Goal: Task Accomplishment & Management: Manage account settings

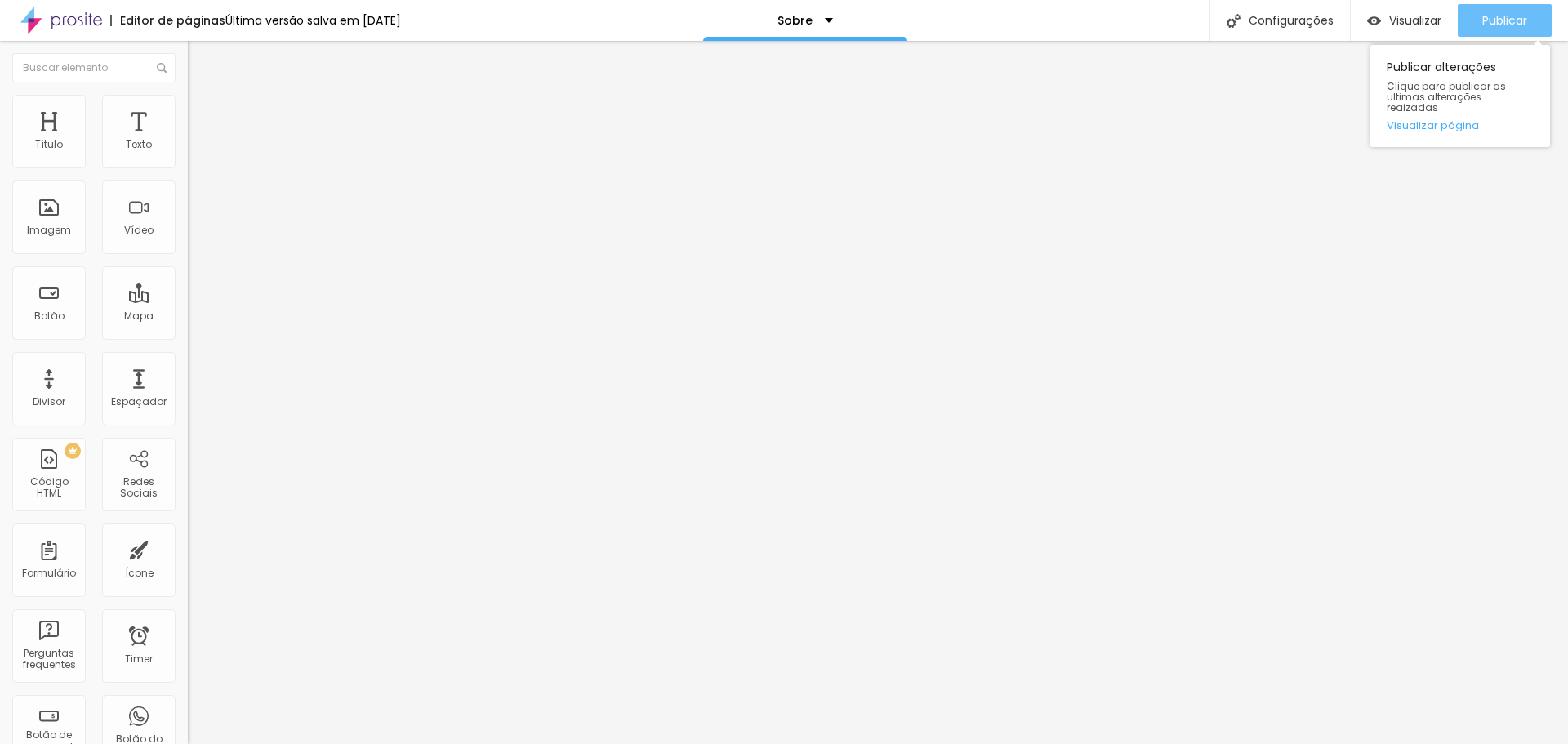
click at [1499, 27] on span "Publicar" at bounding box center [1504, 20] width 45 height 13
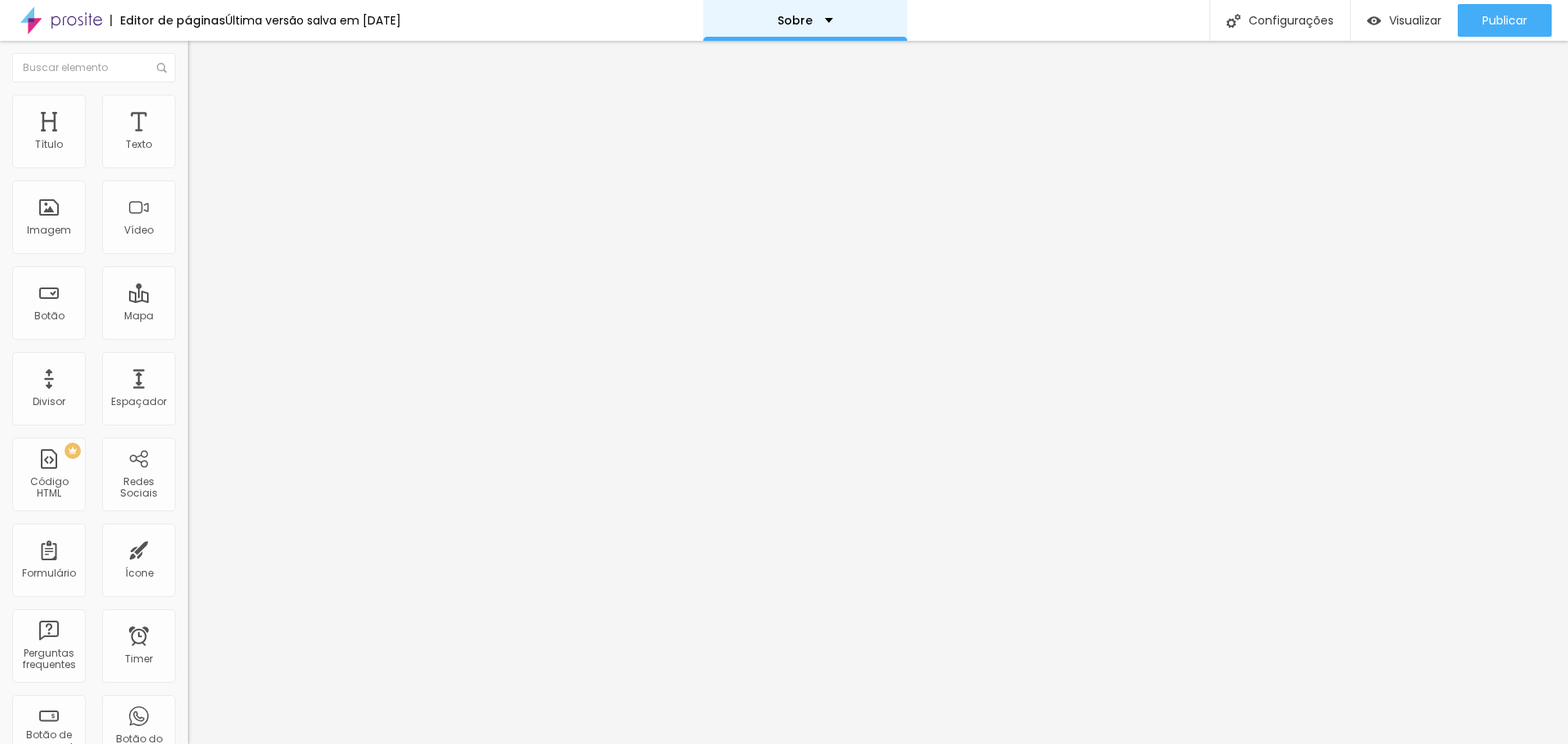
click at [813, 20] on p "Sobre" at bounding box center [795, 20] width 35 height 11
click at [759, 59] on link "Contato" at bounding box center [731, 50] width 53 height 17
click at [836, 24] on div "Contato" at bounding box center [805, 20] width 71 height 11
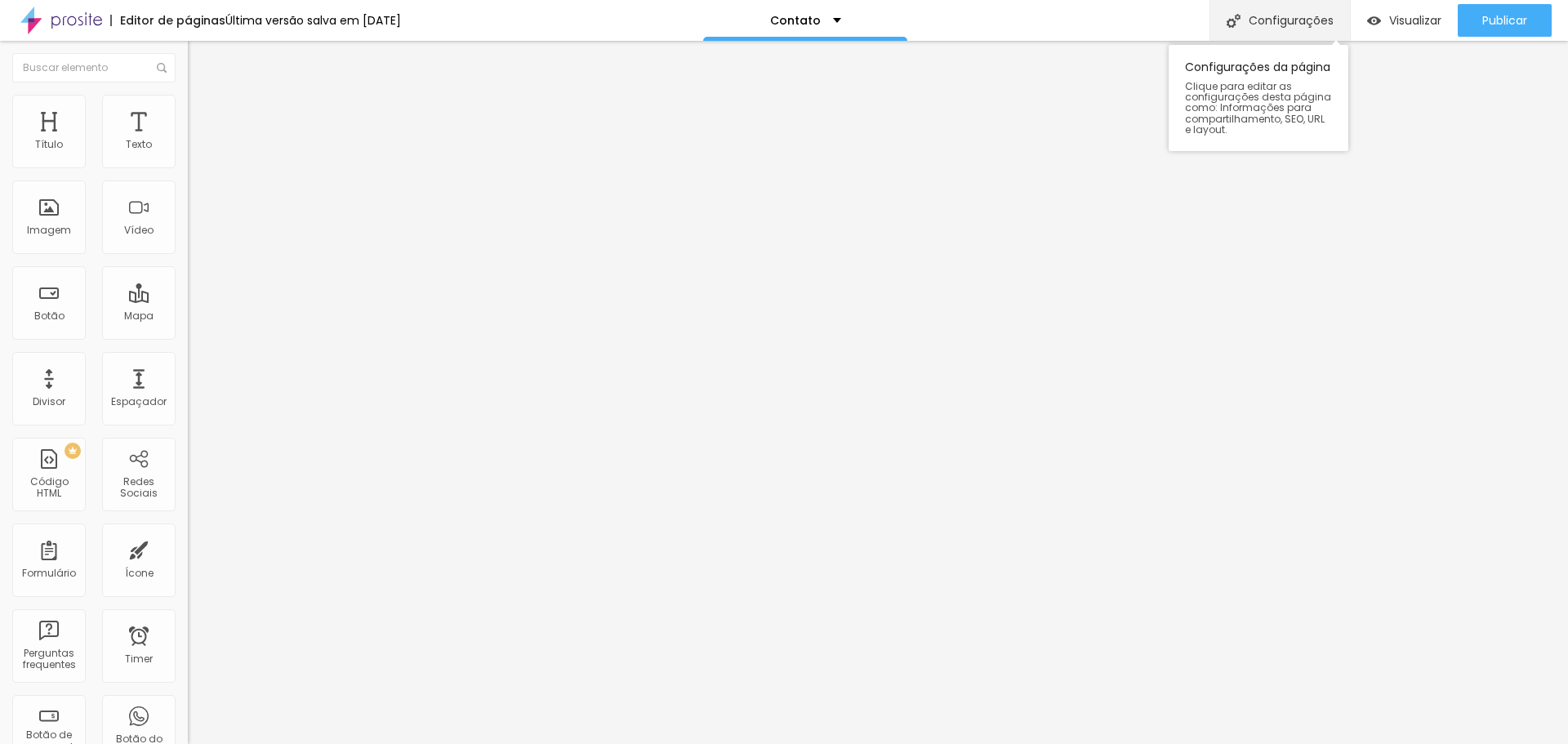
click at [1246, 23] on div "Configurações" at bounding box center [1279, 20] width 140 height 41
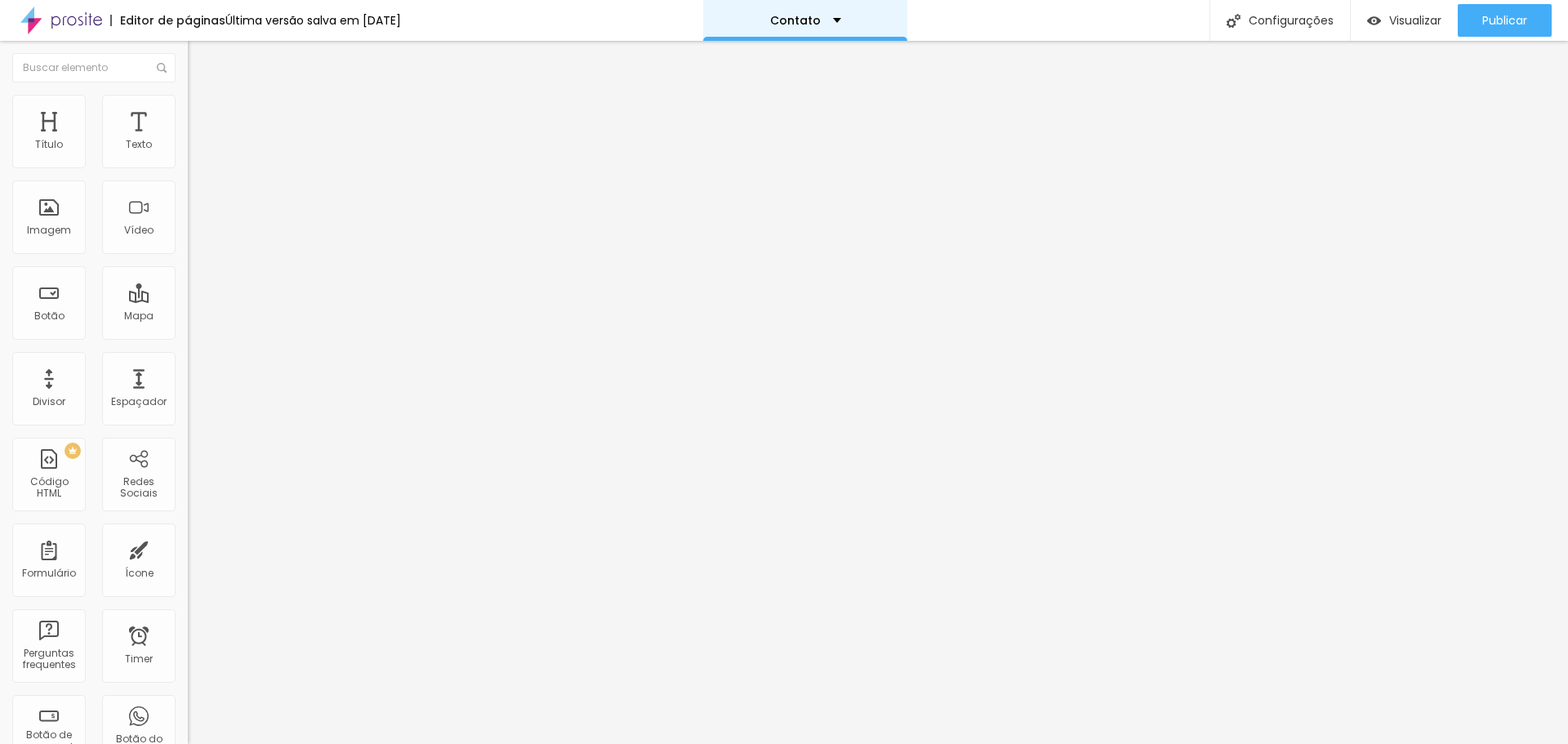
click at [841, 21] on div "Contato" at bounding box center [805, 20] width 71 height 11
click at [830, 11] on div "Contato" at bounding box center [805, 6] width 48 height 11
click at [64, 21] on img at bounding box center [61, 20] width 82 height 41
click at [188, 103] on li "Estilo" at bounding box center [281, 103] width 188 height 17
type input "95"
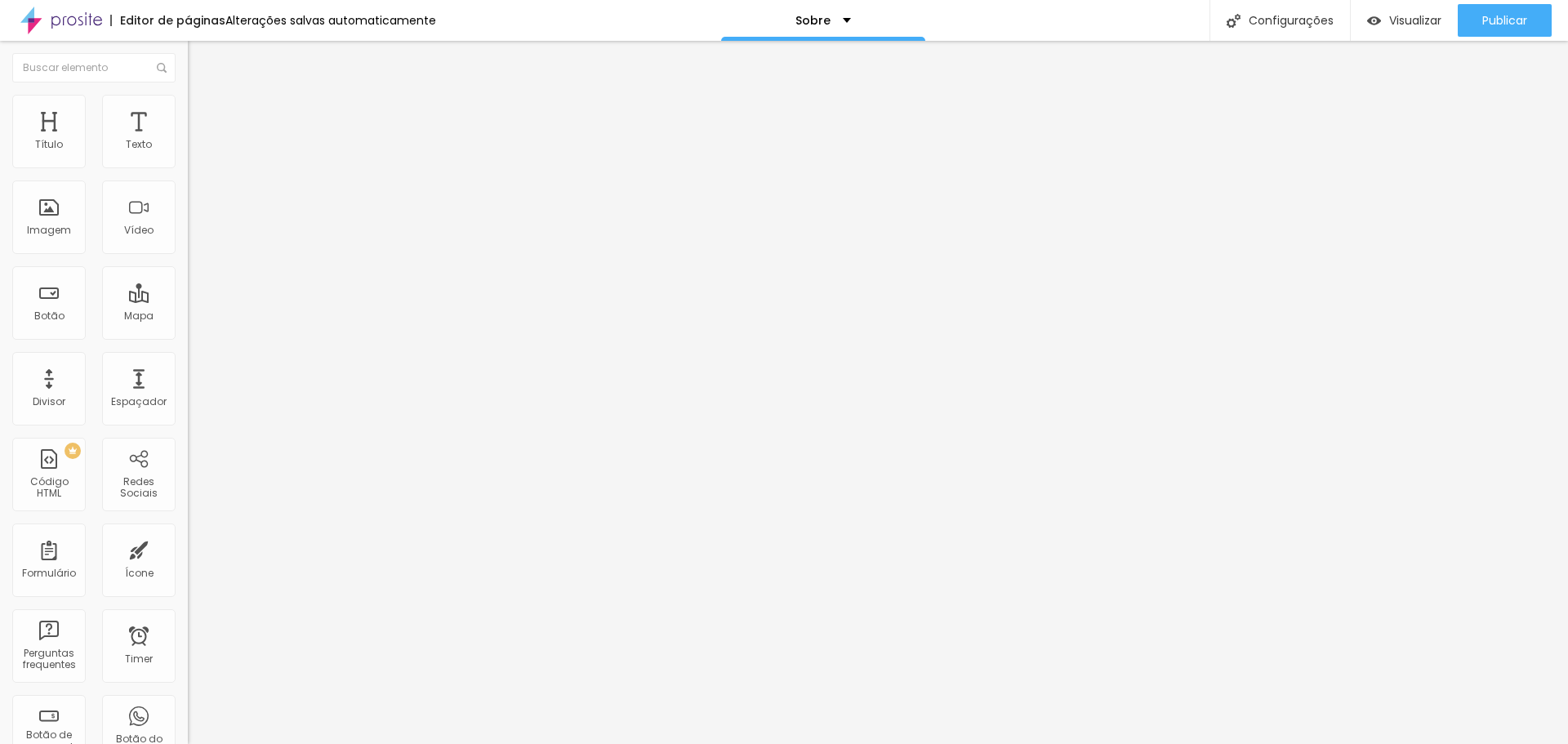
type input "95"
type input "90"
type input "85"
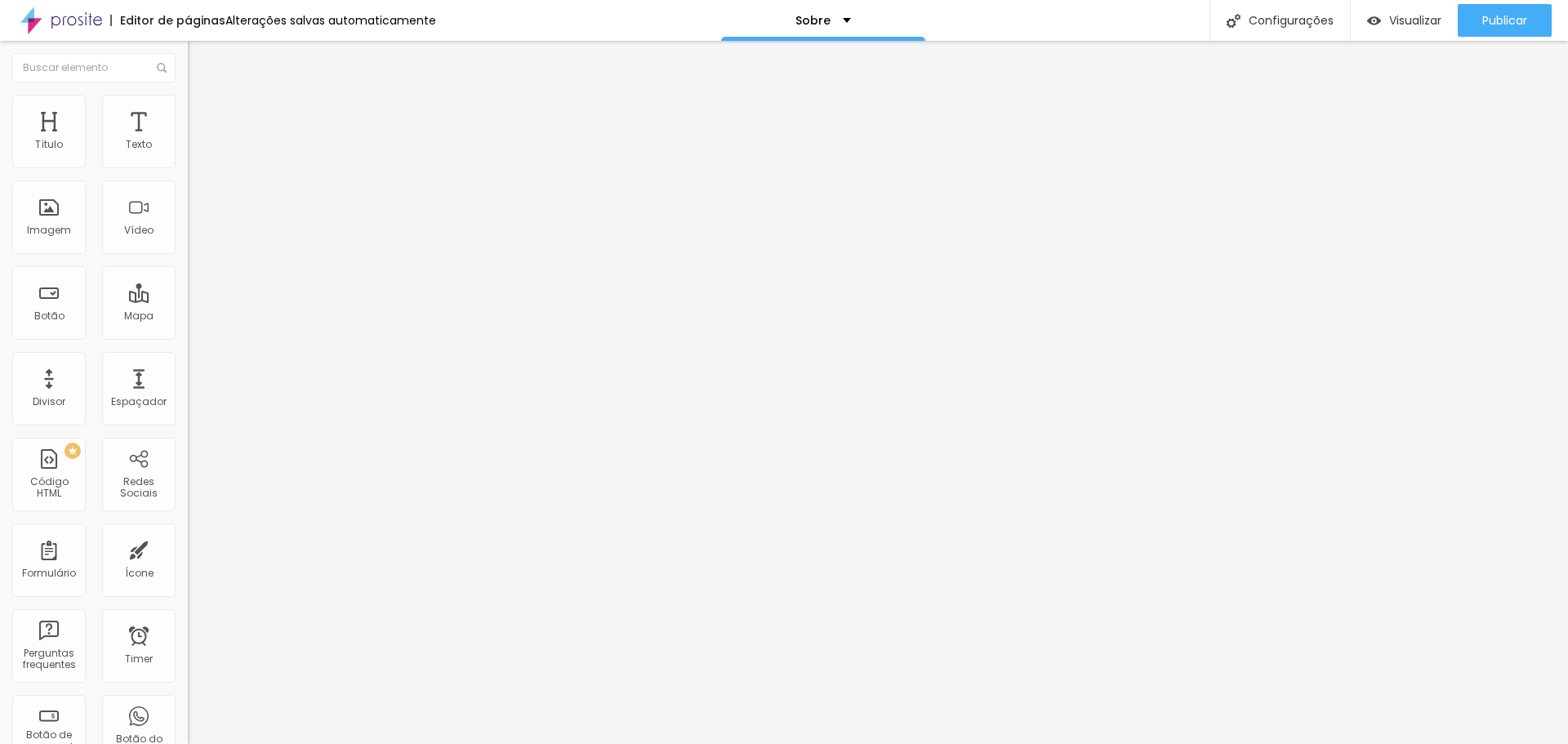
type input "80"
type input "75"
type input "70"
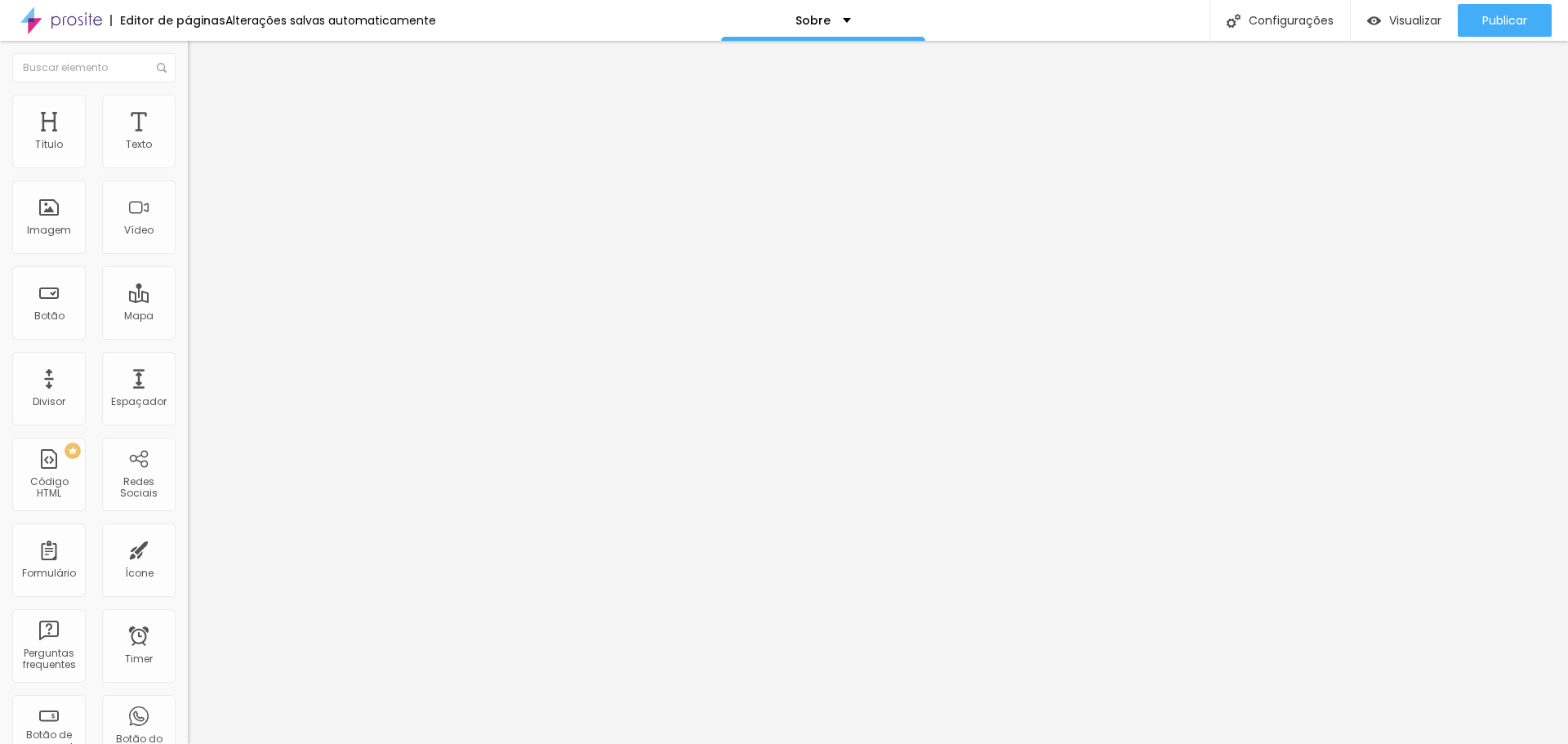
type input "70"
type input "65"
type input "60"
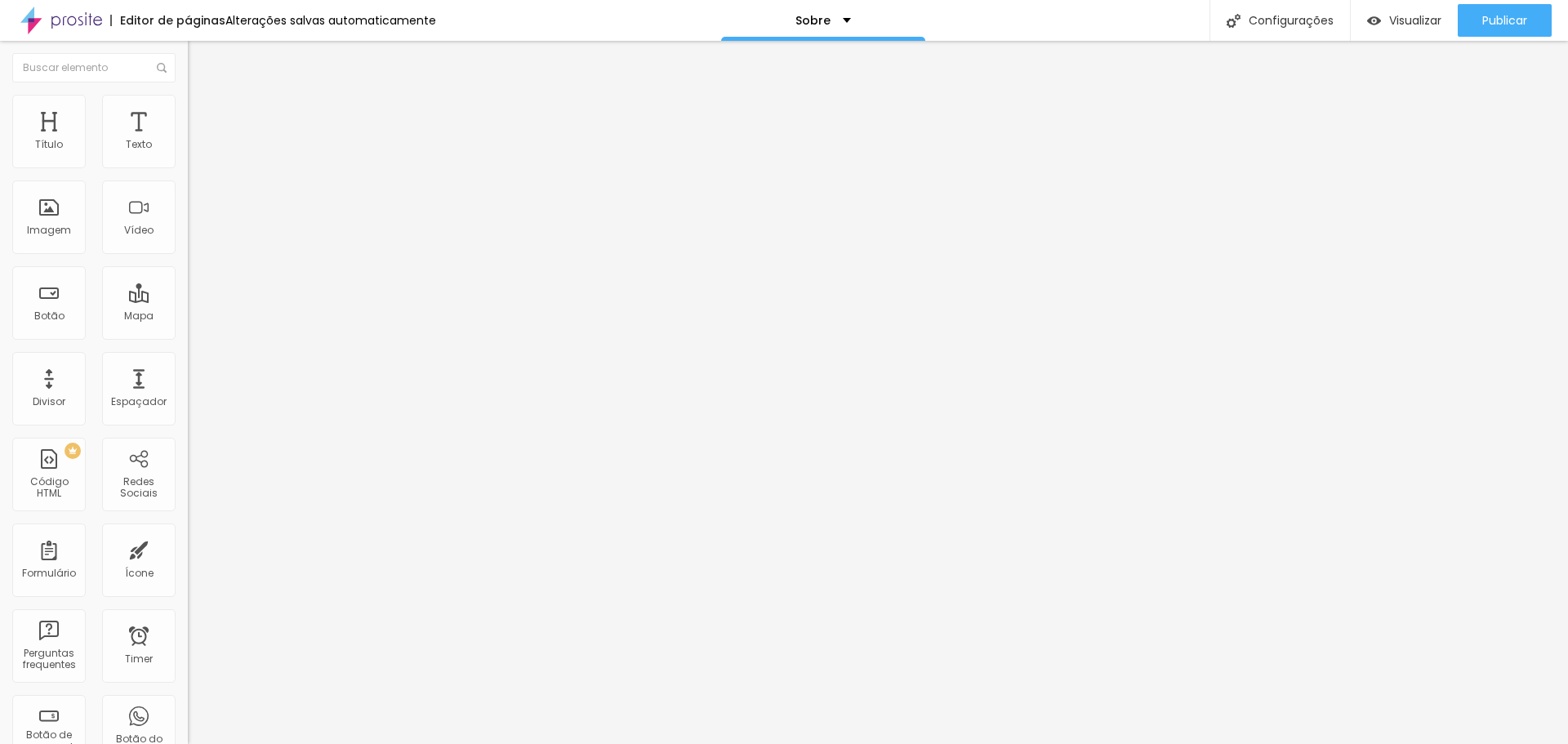
type input "55"
type input "50"
drag, startPoint x: 169, startPoint y: 176, endPoint x: 86, endPoint y: 179, distance: 83.1
type input "50"
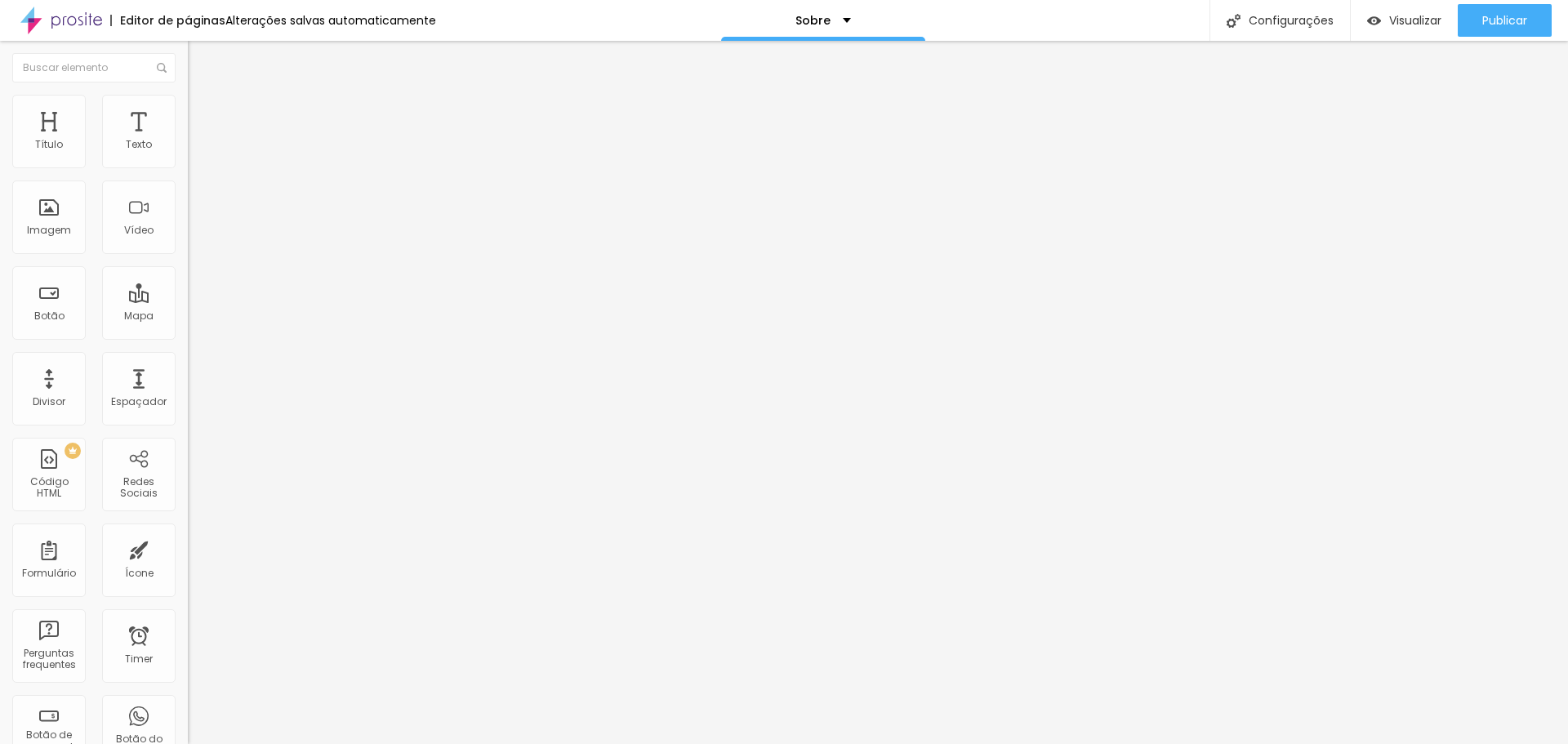
click at [188, 167] on input "range" at bounding box center [240, 161] width 105 height 13
click at [188, 154] on span "Titulo 2" at bounding box center [214, 144] width 53 height 20
click at [203, 112] on span "Avançado" at bounding box center [229, 105] width 54 height 14
click at [188, 93] on img at bounding box center [195, 85] width 15 height 15
click at [188, 108] on li "Avançado" at bounding box center [281, 103] width 188 height 17
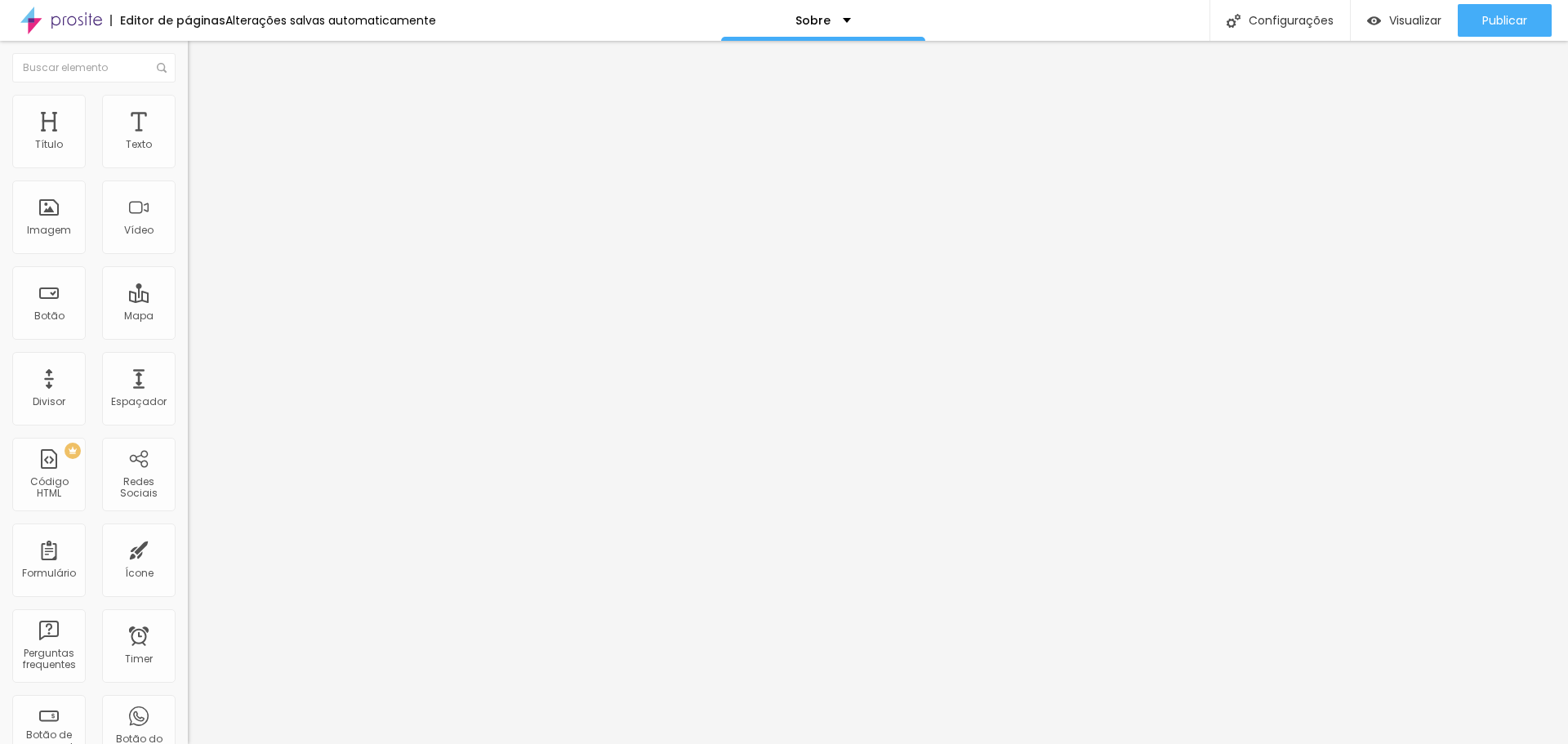
click at [188, 93] on img at bounding box center [195, 85] width 15 height 15
click at [188, 103] on img at bounding box center [195, 102] width 15 height 15
type input "55"
type input "60"
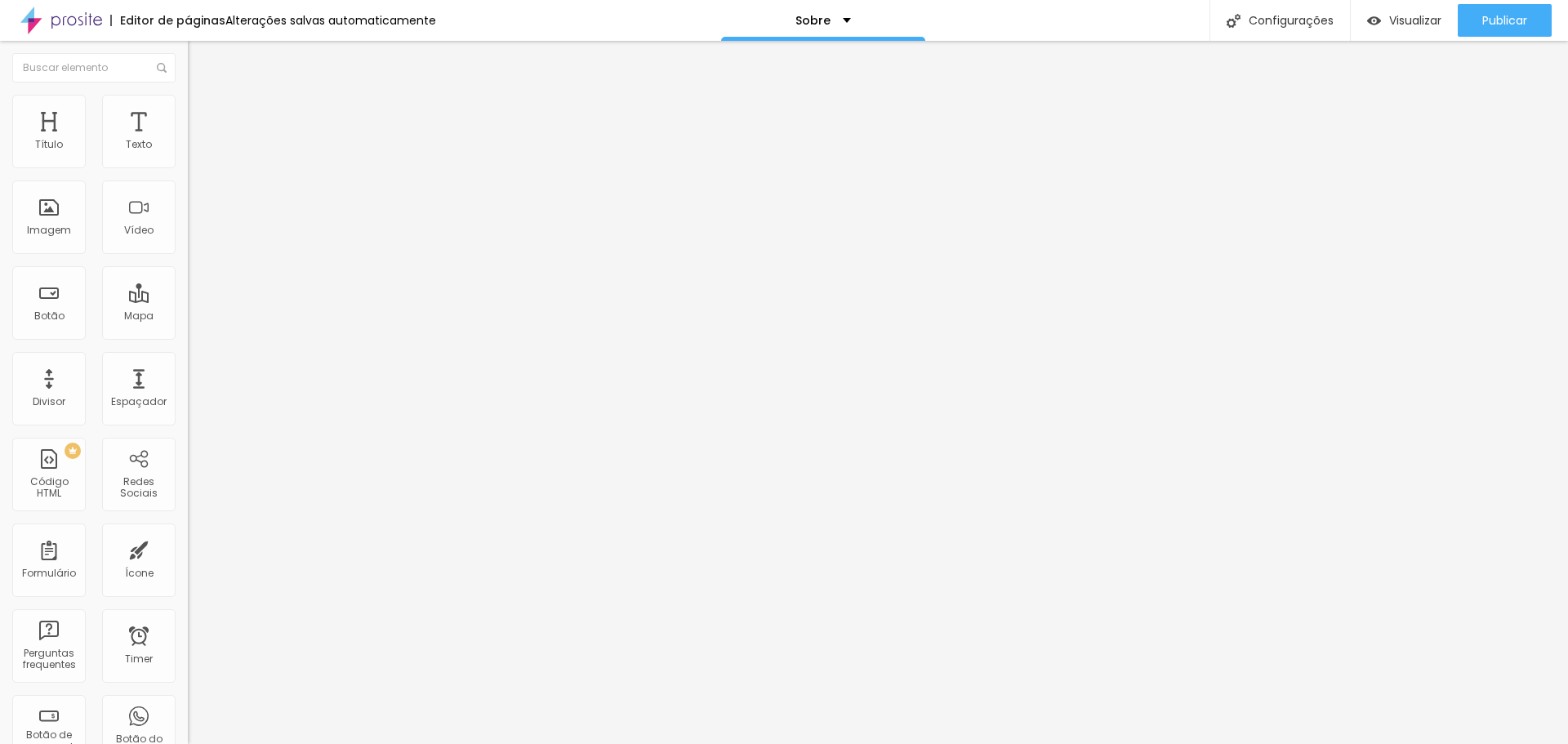
type input "60"
type input "65"
type input "60"
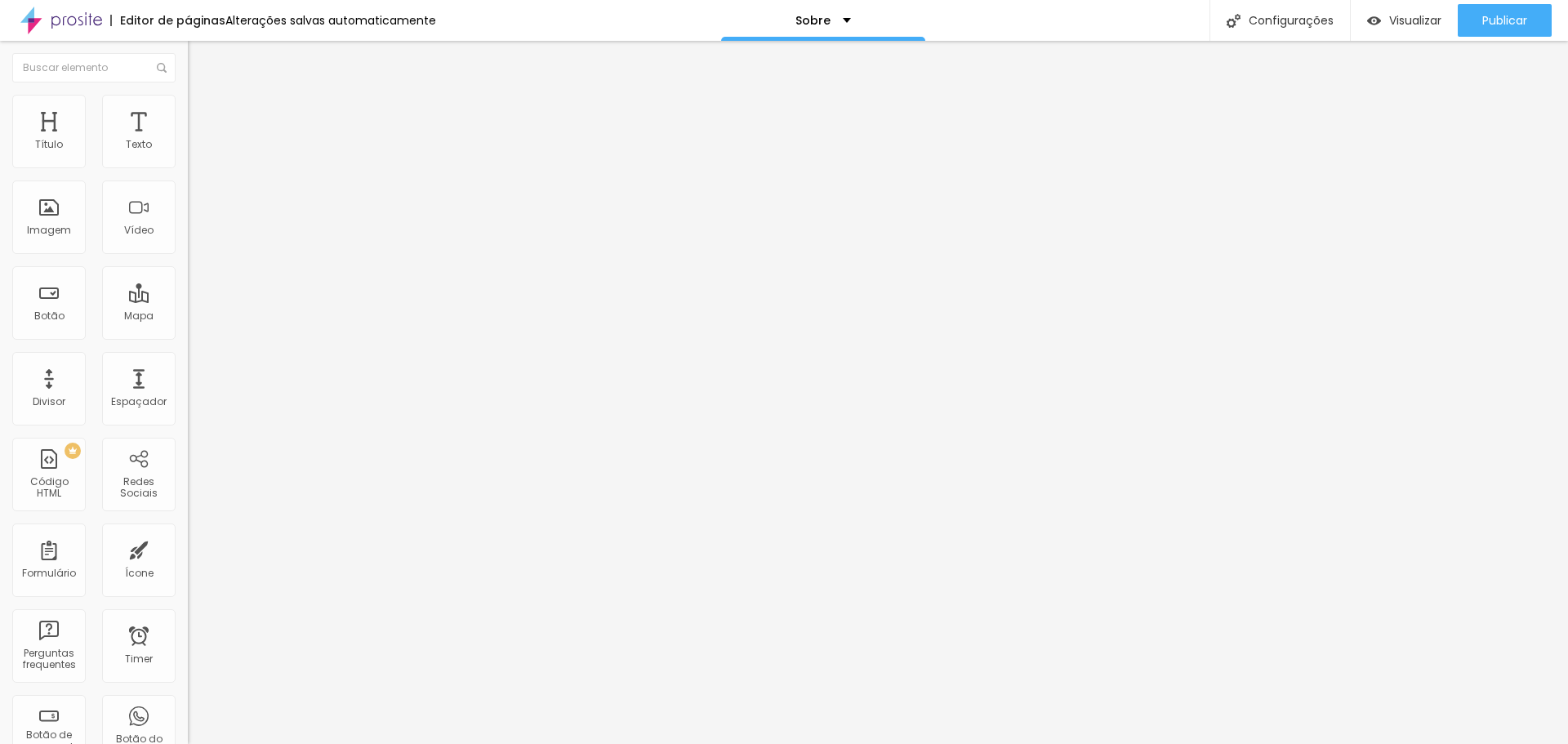
type input "55"
drag, startPoint x: 85, startPoint y: 177, endPoint x: 98, endPoint y: 179, distance: 13.2
type input "55"
click at [188, 167] on input "range" at bounding box center [240, 161] width 105 height 13
click at [188, 160] on img at bounding box center [193, 156] width 11 height 11
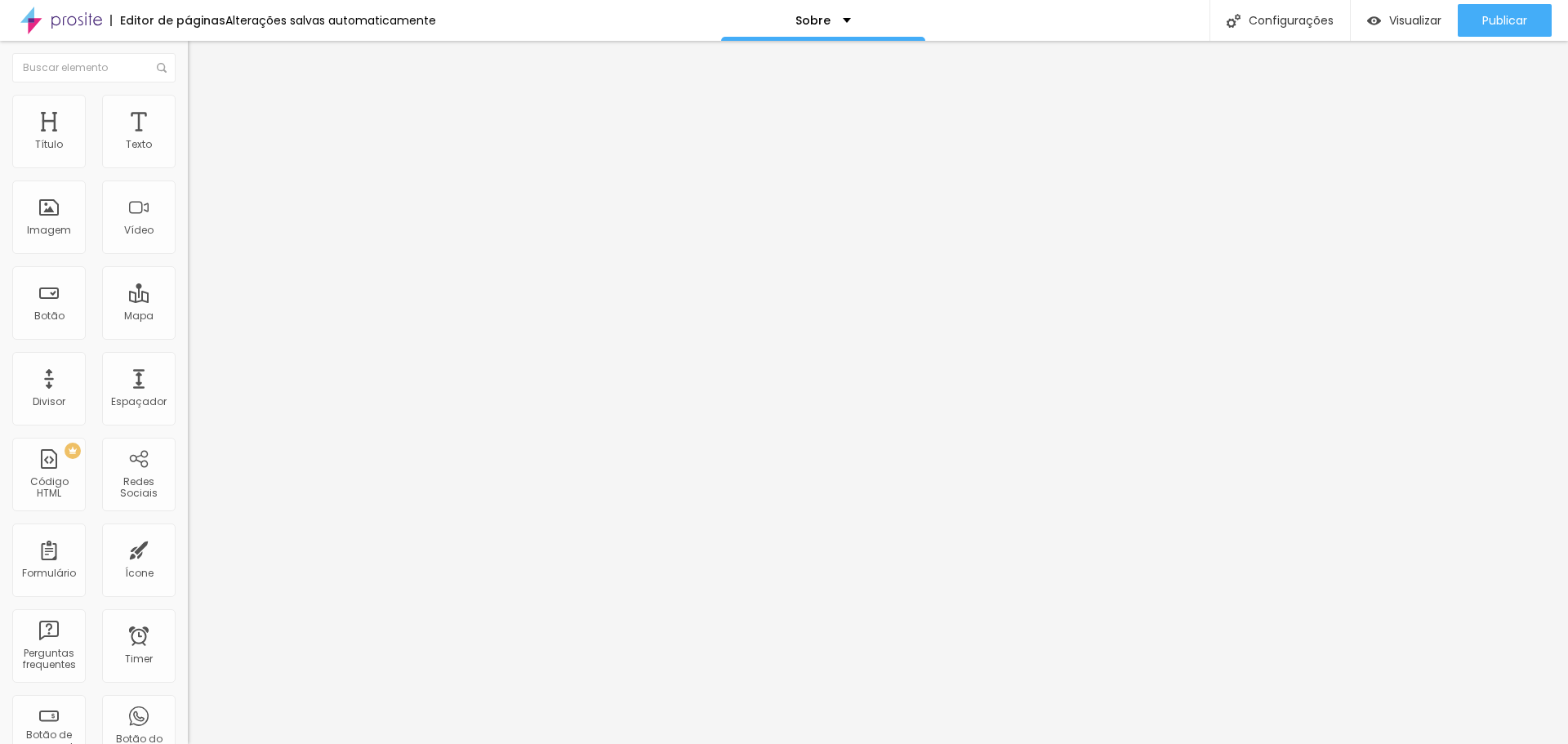
click at [188, 104] on li "Estilo" at bounding box center [281, 103] width 188 height 17
type input "60"
type input "65"
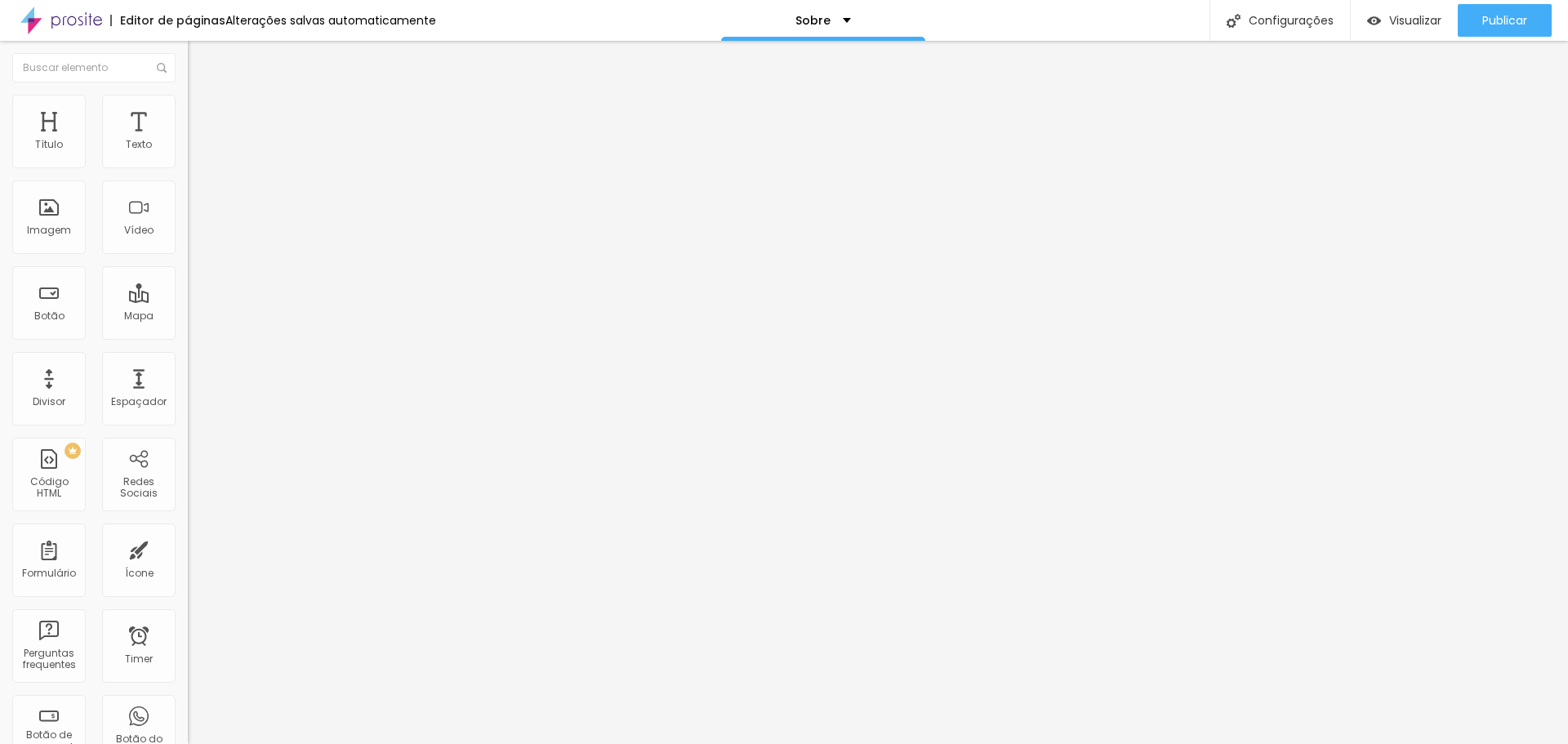
type input "60"
type input "55"
type input "50"
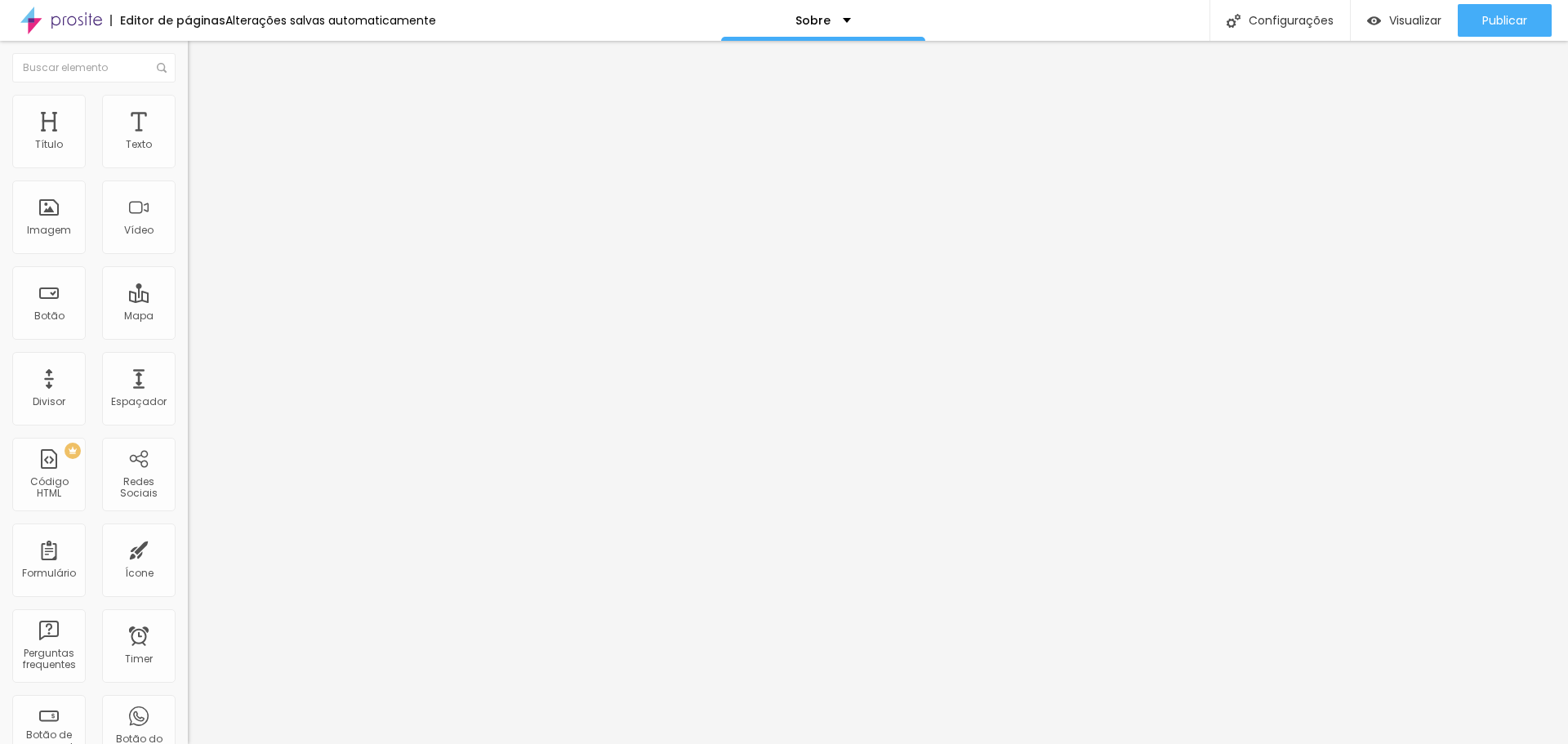
type input "50"
type input "55"
type input "60"
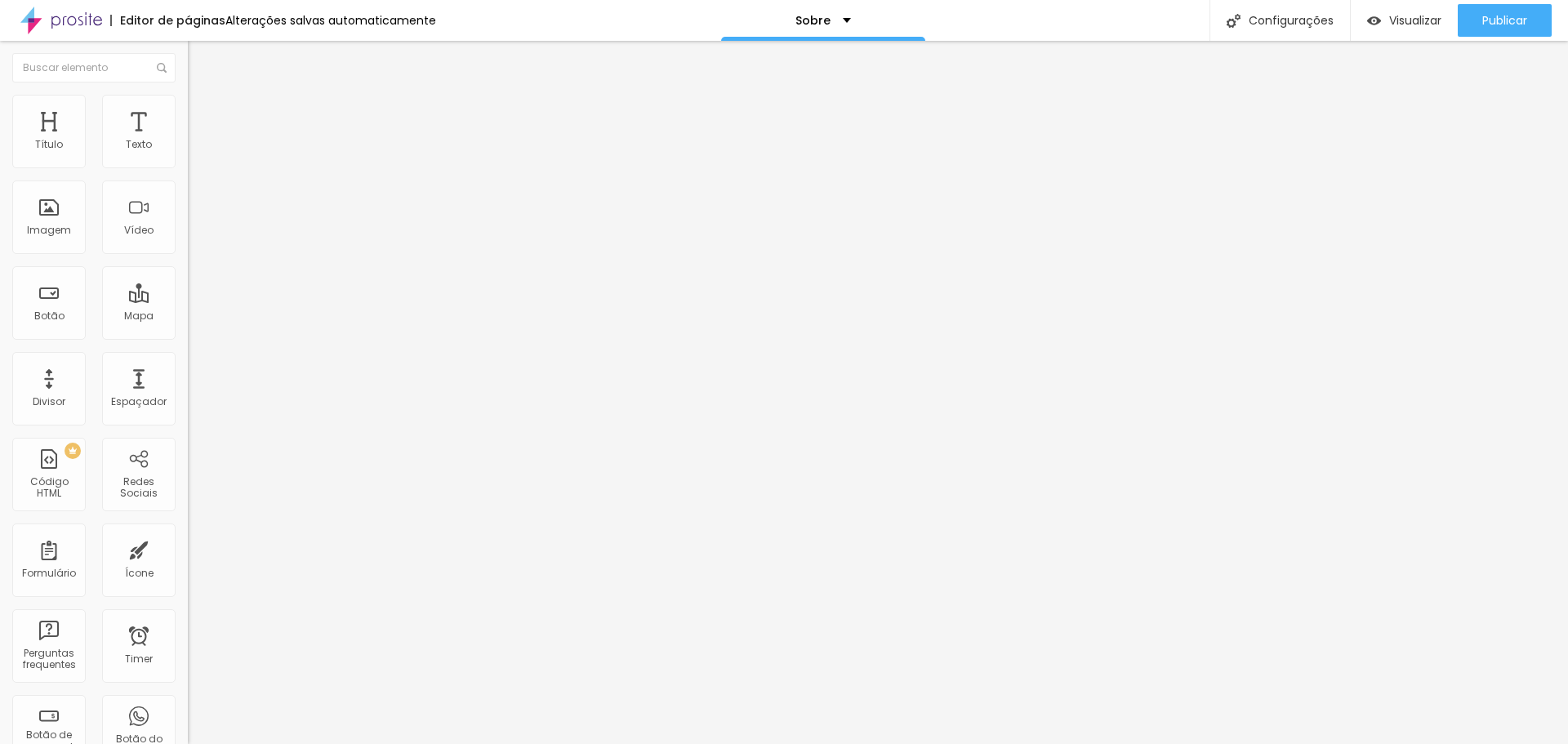
type input "65"
type input "70"
drag, startPoint x: 94, startPoint y: 172, endPoint x: 115, endPoint y: 174, distance: 21.1
type input "70"
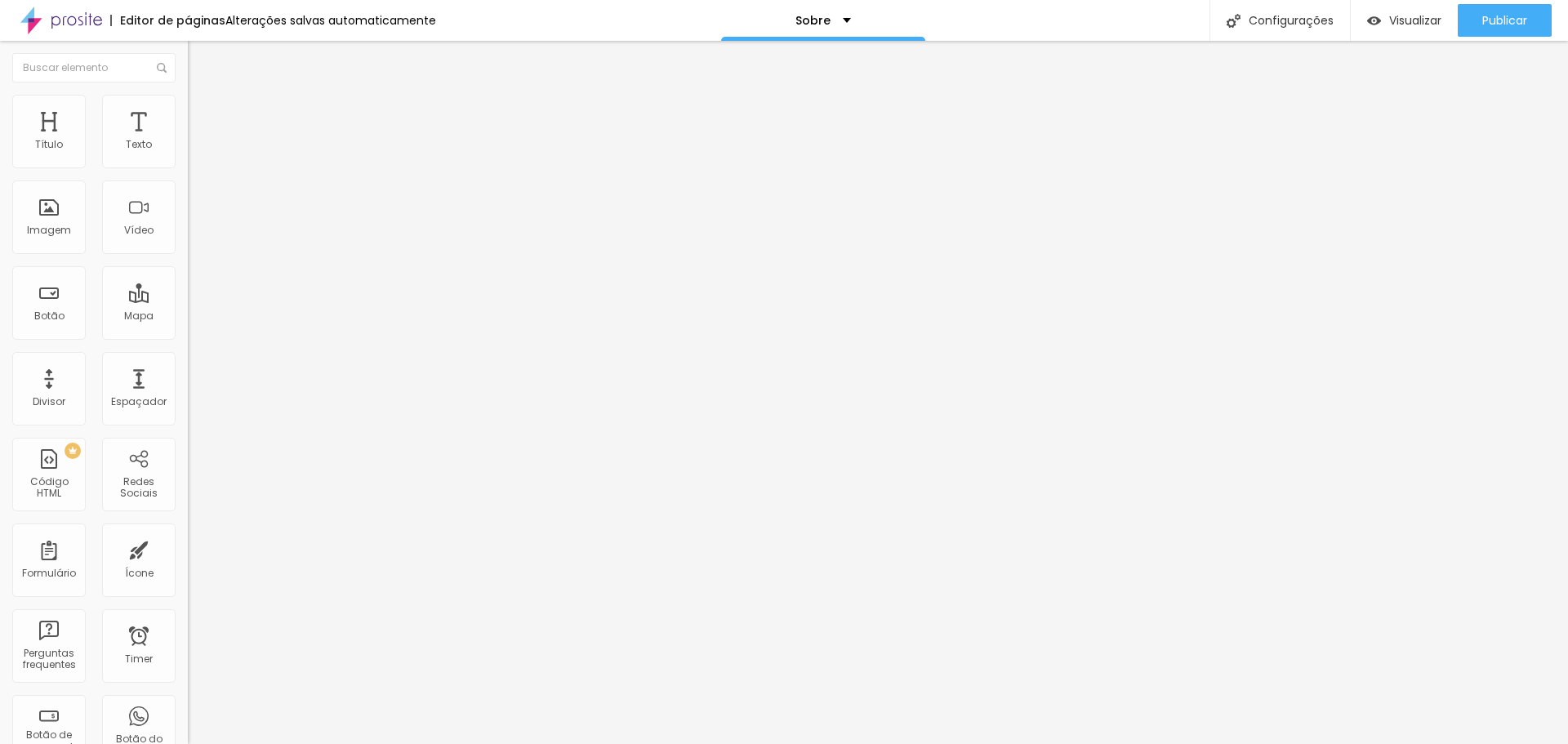
click at [188, 167] on input "range" at bounding box center [240, 161] width 105 height 13
click at [188, 106] on li "Estilo" at bounding box center [281, 103] width 188 height 17
type input "95"
type input "90"
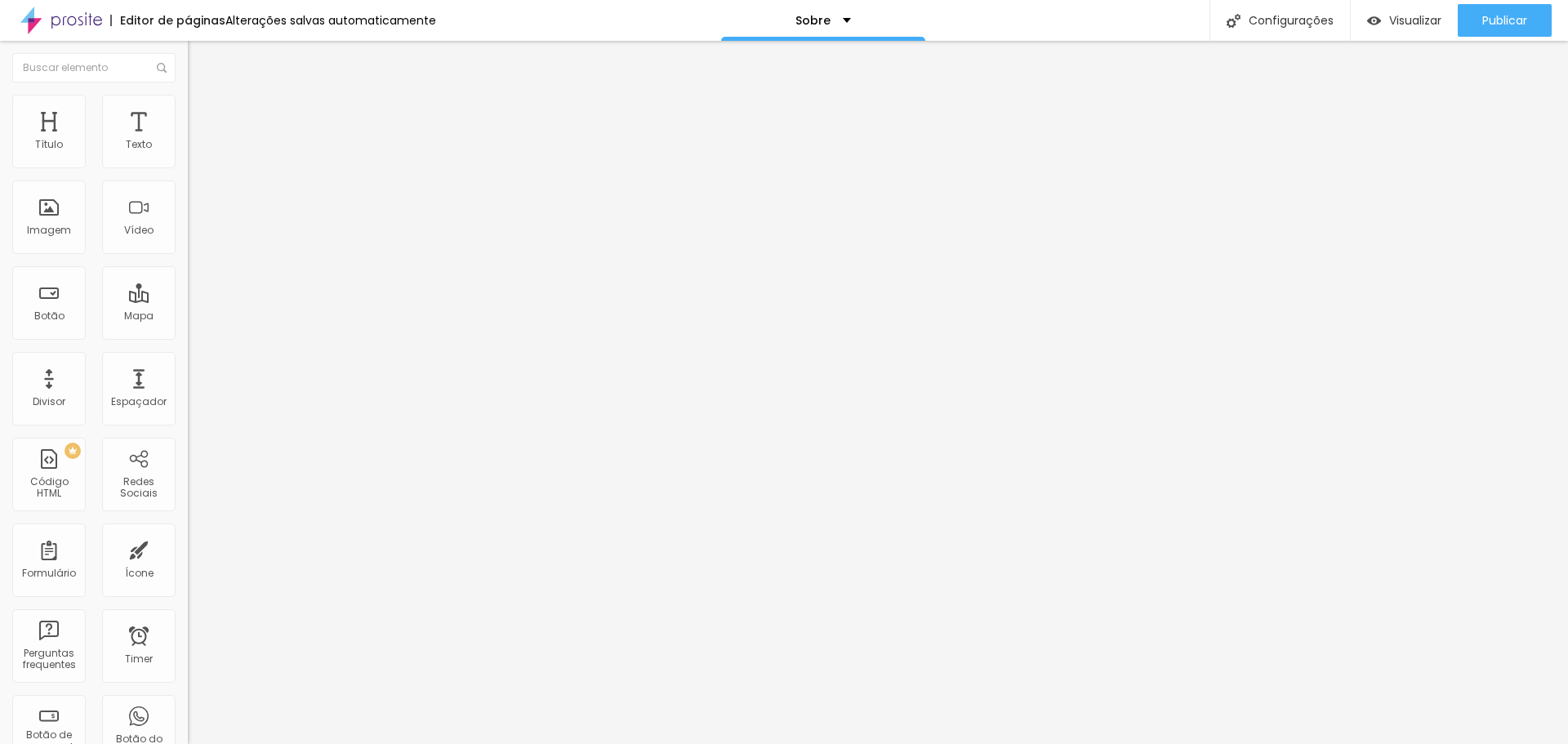
type input "90"
type input "85"
type input "80"
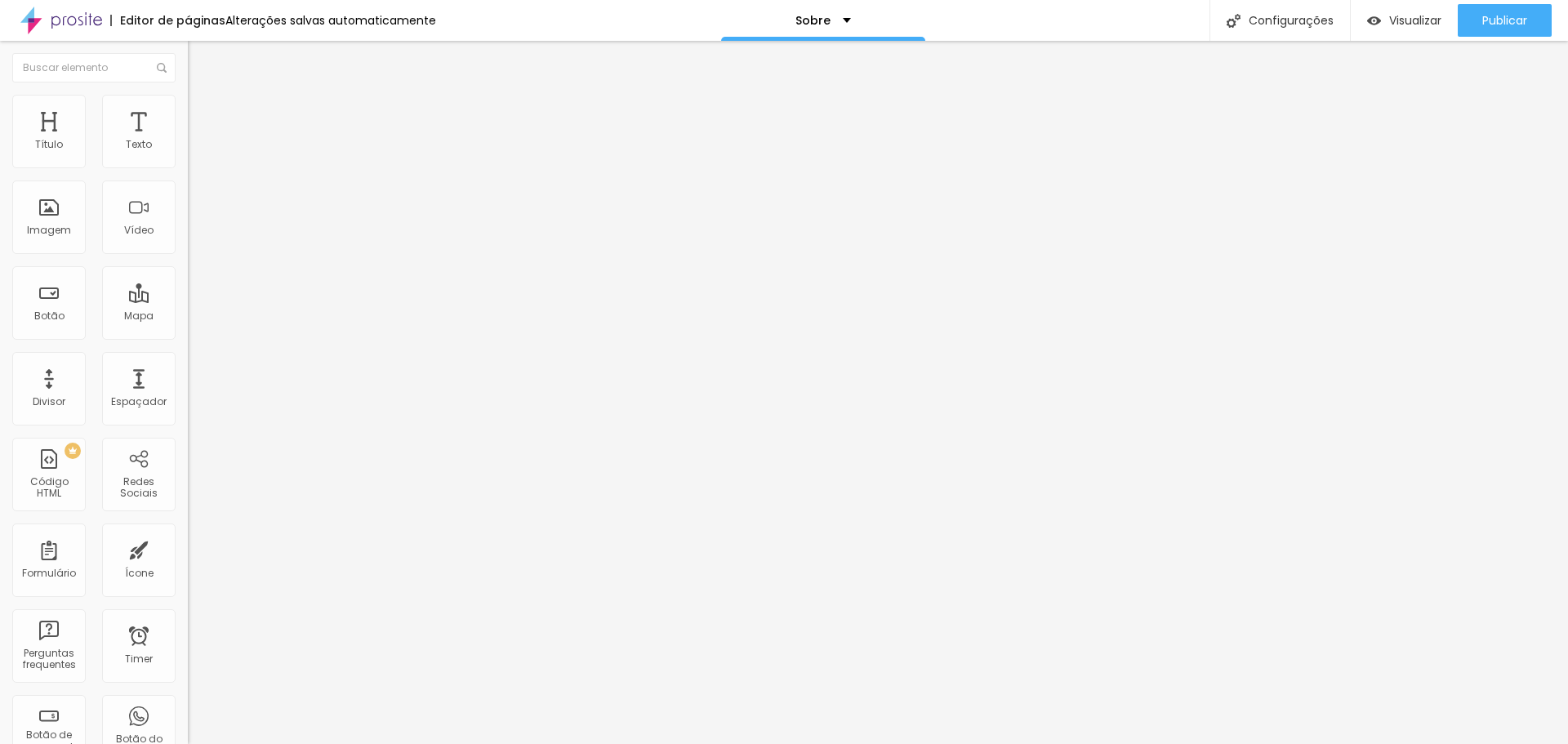
type input "75"
type input "70"
type input "65"
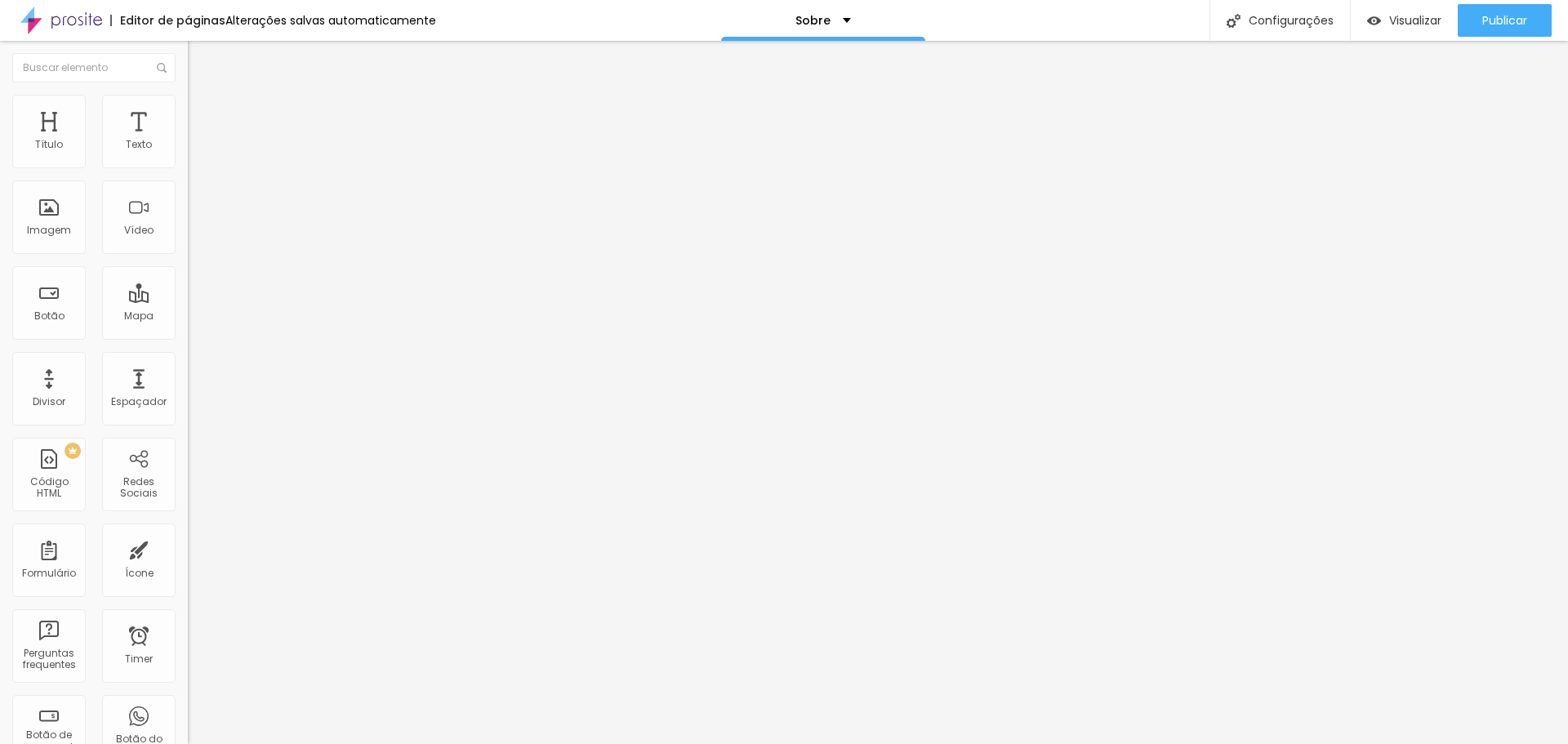
type input "65"
type input "60"
type input "55"
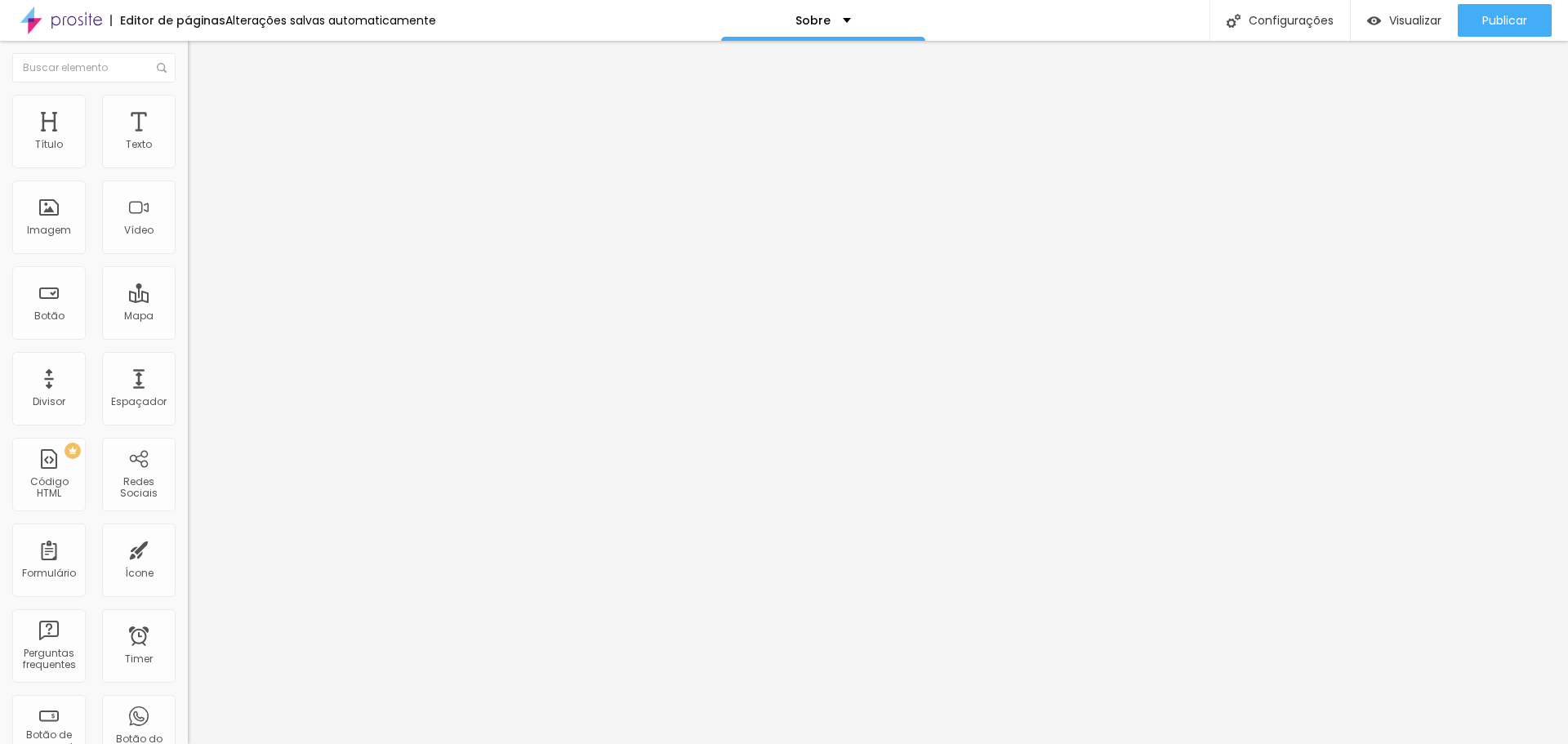
type input "50"
drag, startPoint x: 171, startPoint y: 170, endPoint x: 85, endPoint y: 179, distance: 86.5
type input "50"
click at [188, 167] on input "range" at bounding box center [240, 161] width 105 height 13
click at [188, 105] on li "Estilo" at bounding box center [281, 103] width 188 height 17
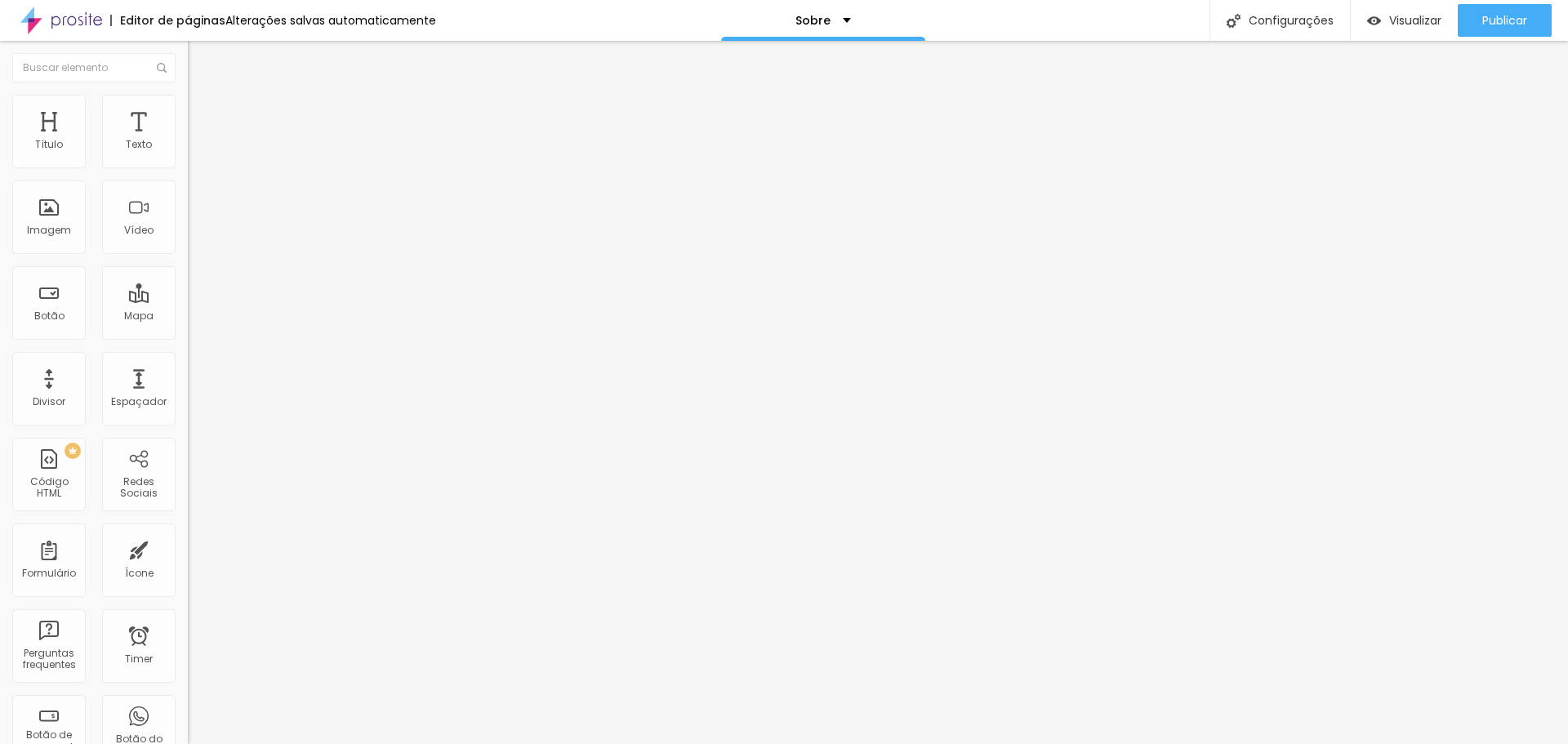
click at [188, 105] on img at bounding box center [195, 102] width 15 height 15
type input "55"
type input "60"
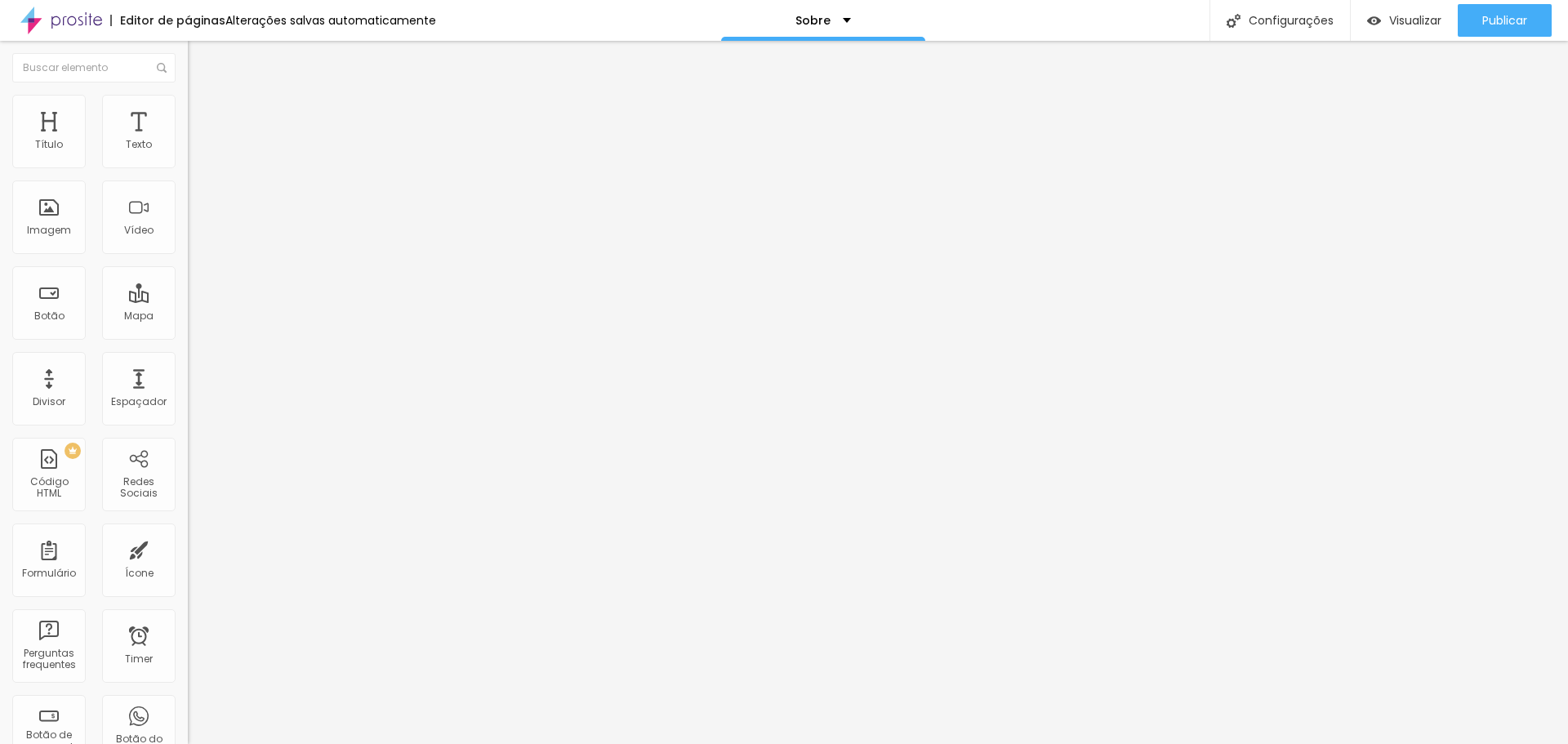
type input "65"
type input "70"
drag, startPoint x: 85, startPoint y: 174, endPoint x: 118, endPoint y: 174, distance: 33.0
type input "70"
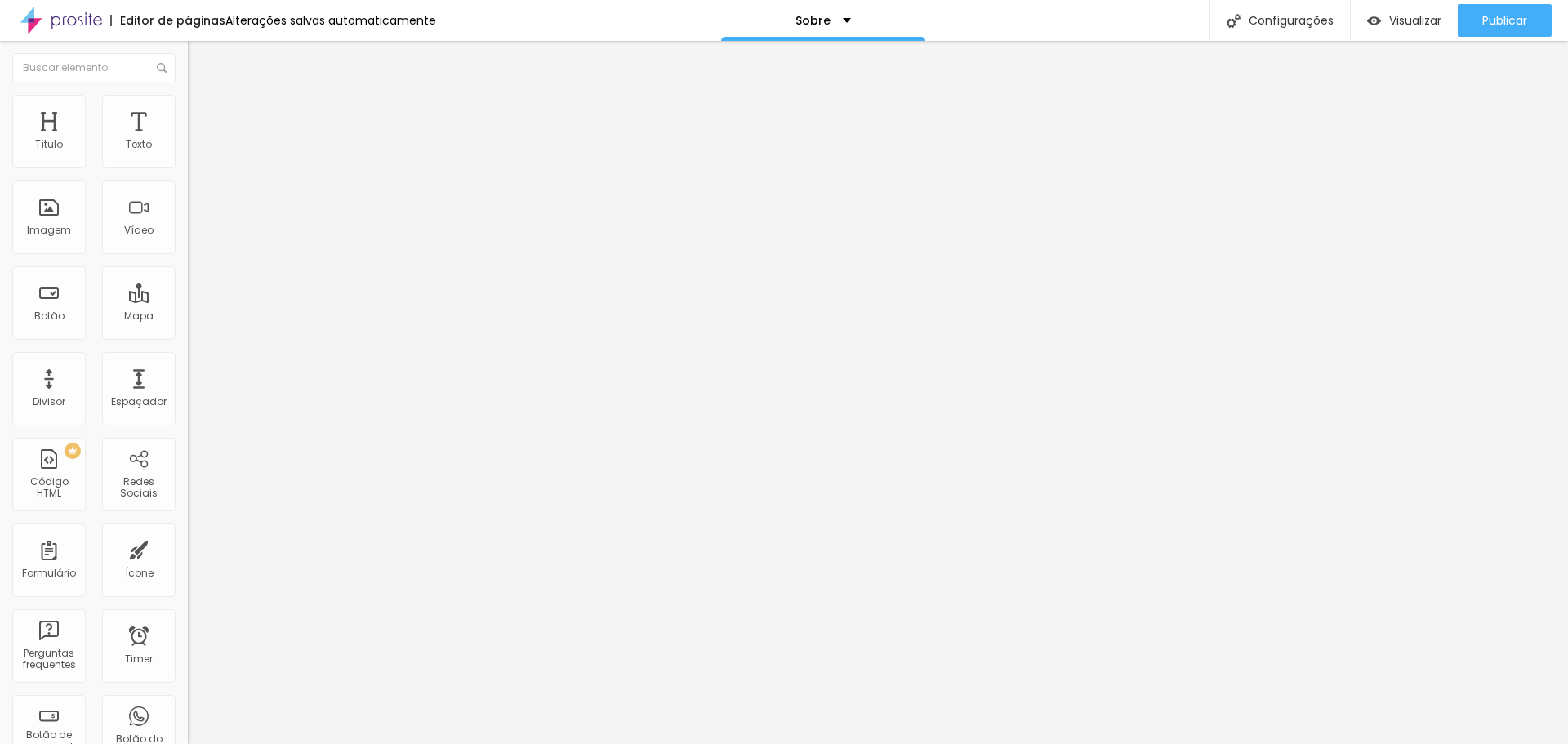
click at [188, 167] on input "range" at bounding box center [240, 161] width 105 height 13
click at [188, 140] on span "Trocar imagem" at bounding box center [232, 133] width 89 height 14
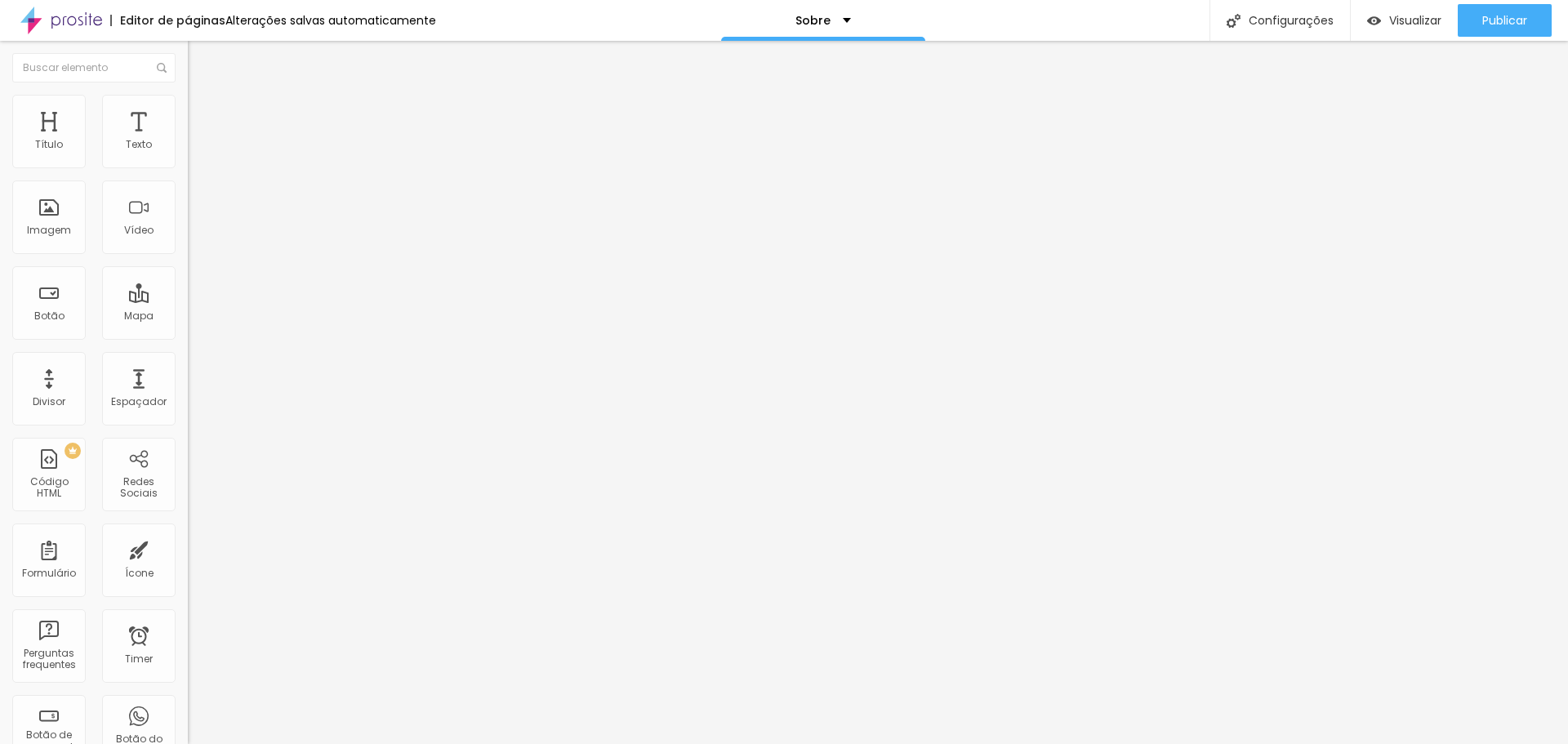
click at [188, 154] on span "Titulo 2" at bounding box center [214, 144] width 53 height 20
click at [202, 156] on span "Titulo 2" at bounding box center [228, 146] width 53 height 20
click at [188, 140] on span "Titulo 1" at bounding box center [214, 129] width 53 height 23
click at [203, 111] on span "Avançado" at bounding box center [229, 105] width 54 height 14
click at [188, 95] on li "Estilo" at bounding box center [281, 86] width 188 height 17
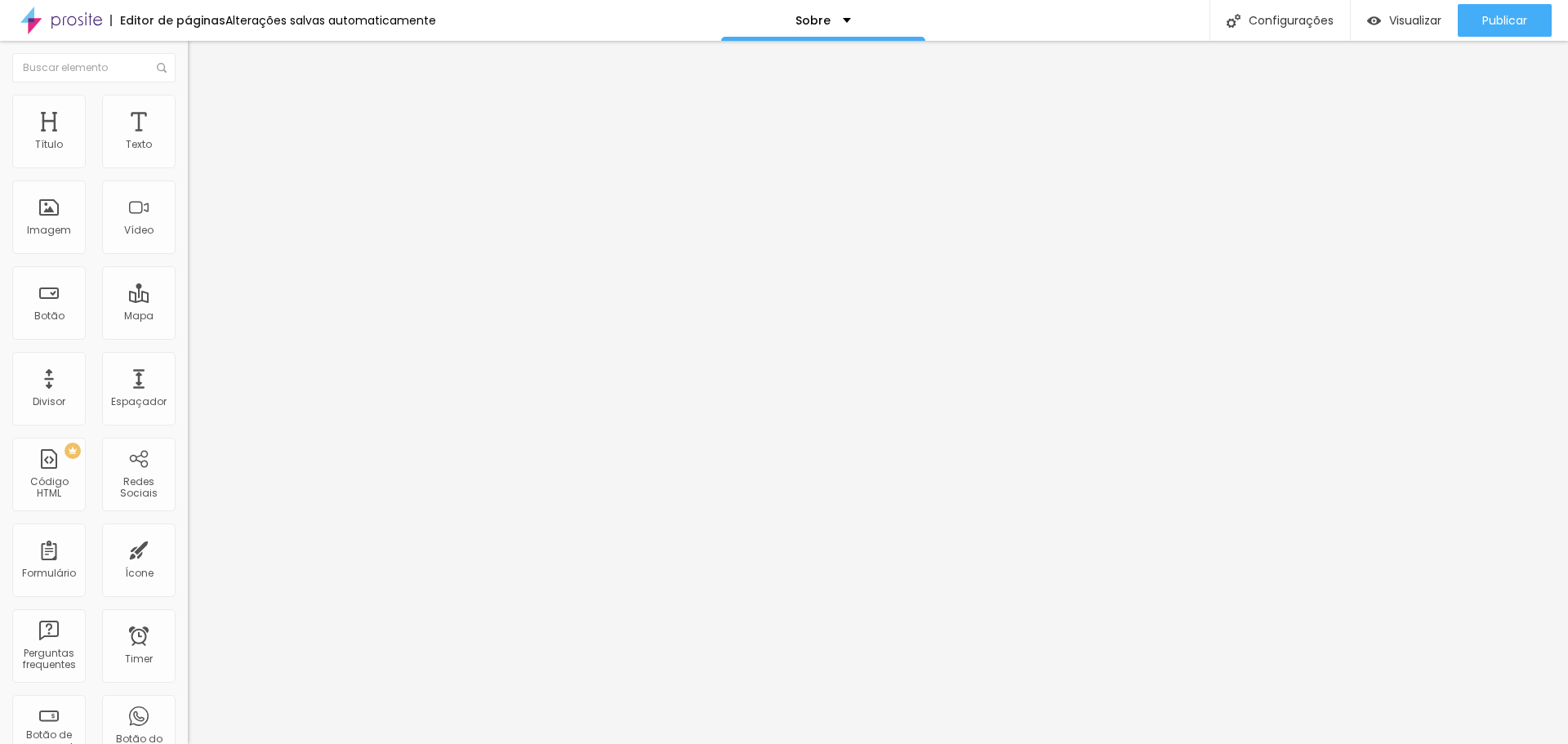
click at [203, 110] on span "Avançado" at bounding box center [229, 105] width 54 height 14
click at [188, 93] on img at bounding box center [195, 85] width 15 height 15
click at [188, 162] on div at bounding box center [281, 157] width 188 height 13
click at [1495, 21] on span "Publicar" at bounding box center [1504, 20] width 45 height 13
click at [830, 24] on div "Sobre" at bounding box center [823, 20] width 56 height 11
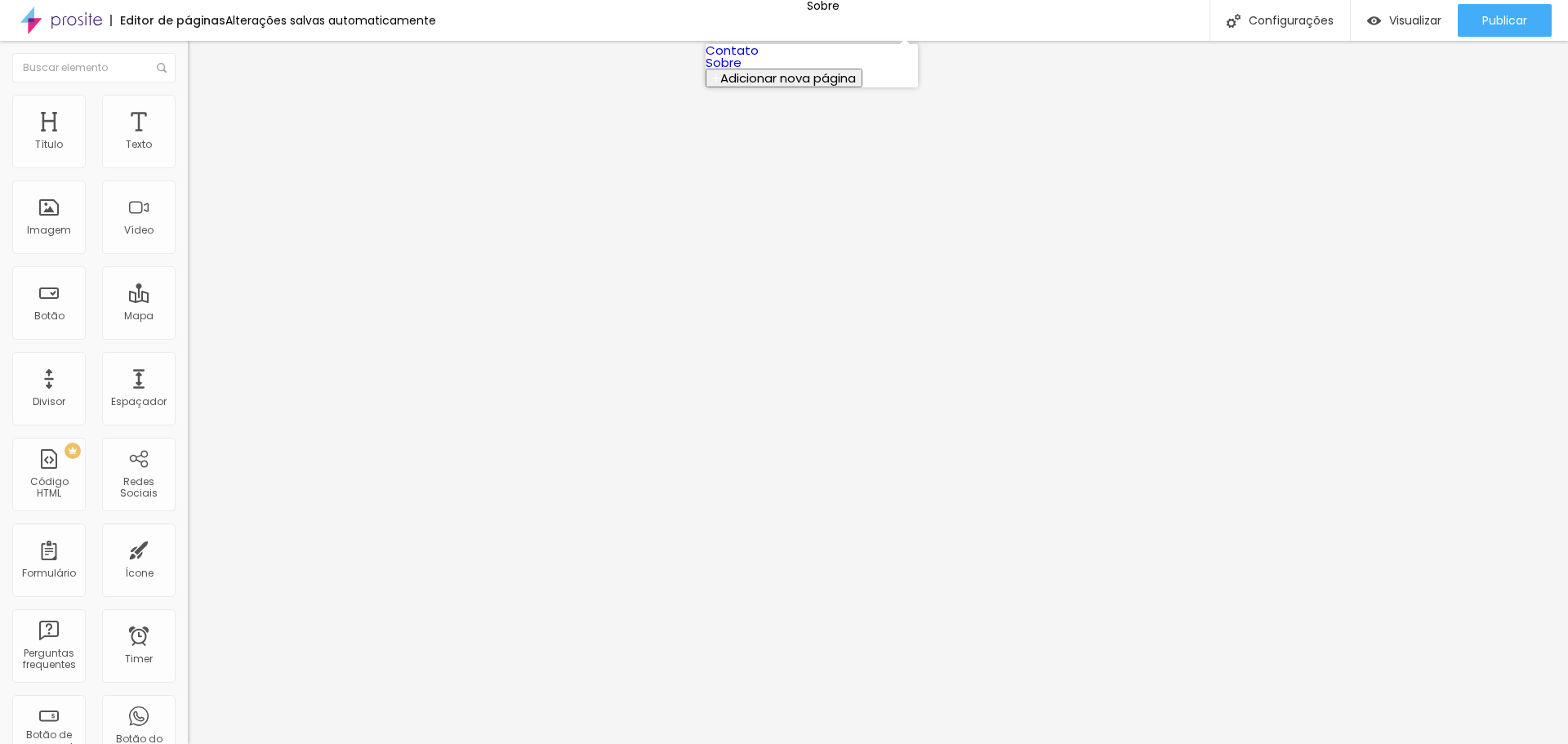
click at [759, 49] on link "Contato" at bounding box center [731, 50] width 53 height 17
click at [808, 17] on p "Contato" at bounding box center [812, 20] width 50 height 11
click at [741, 71] on link "Sobre" at bounding box center [723, 62] width 36 height 17
click at [188, 100] on img at bounding box center [195, 102] width 15 height 15
type input "85"
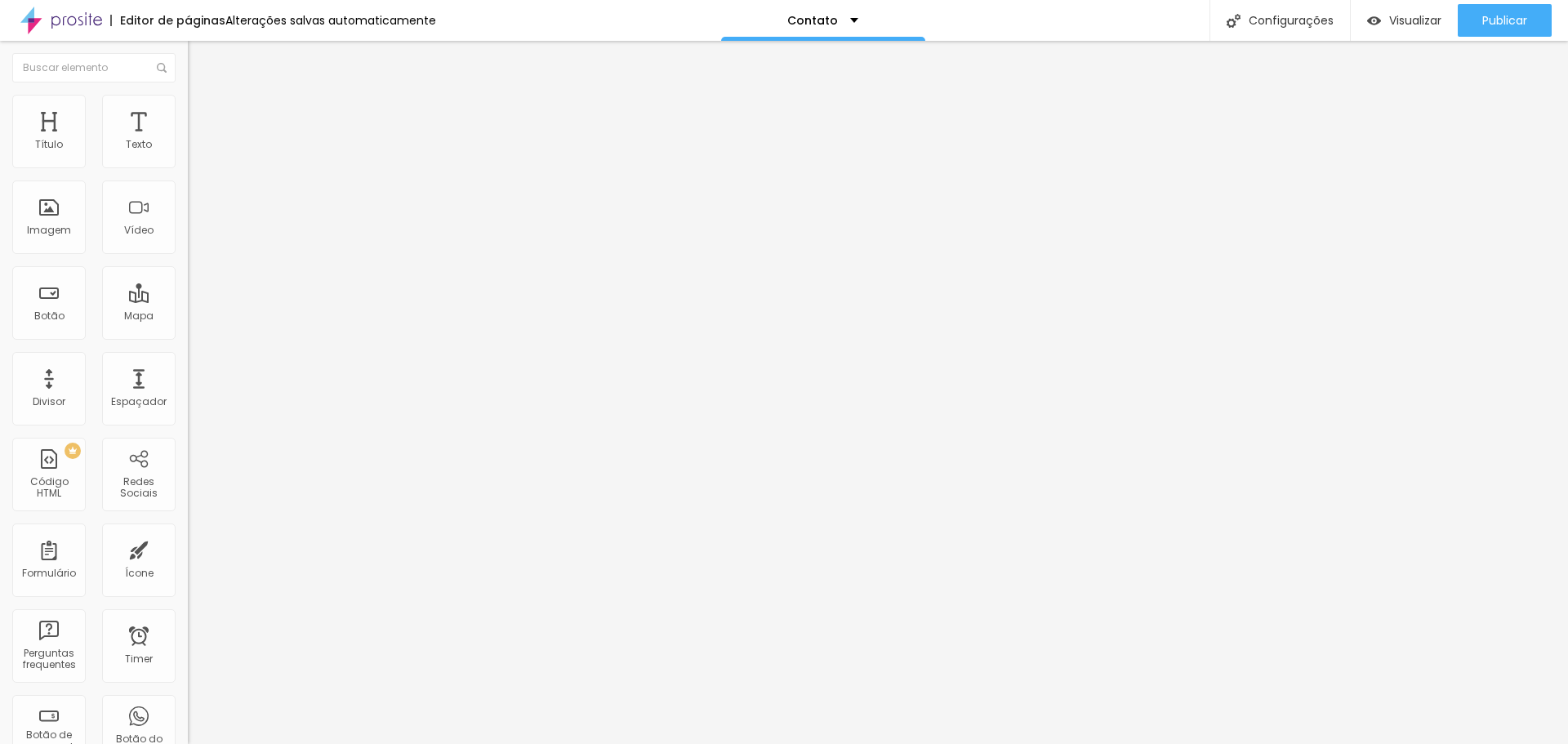
type input "85"
type input "80"
type input "75"
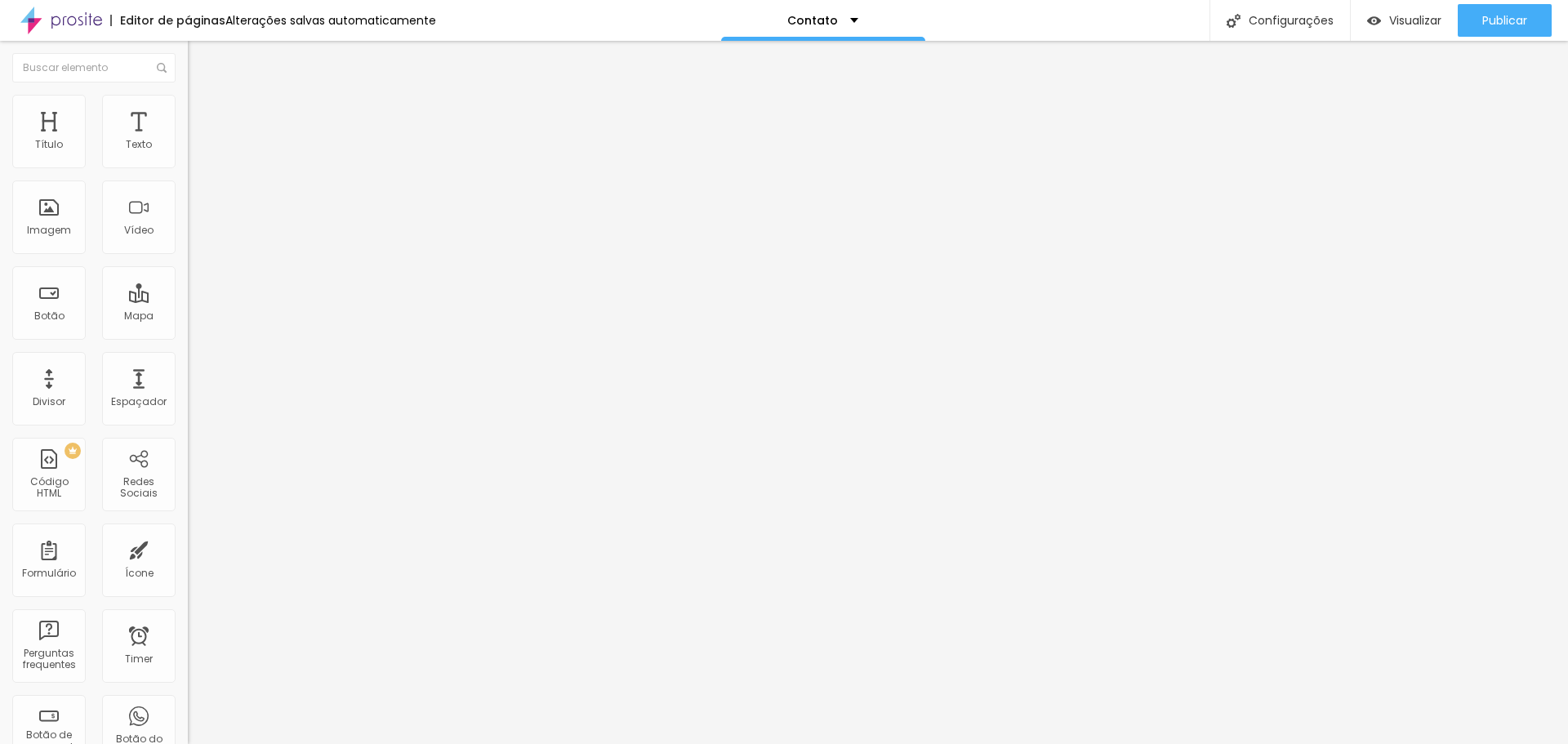
type input "70"
type input "65"
type input "60"
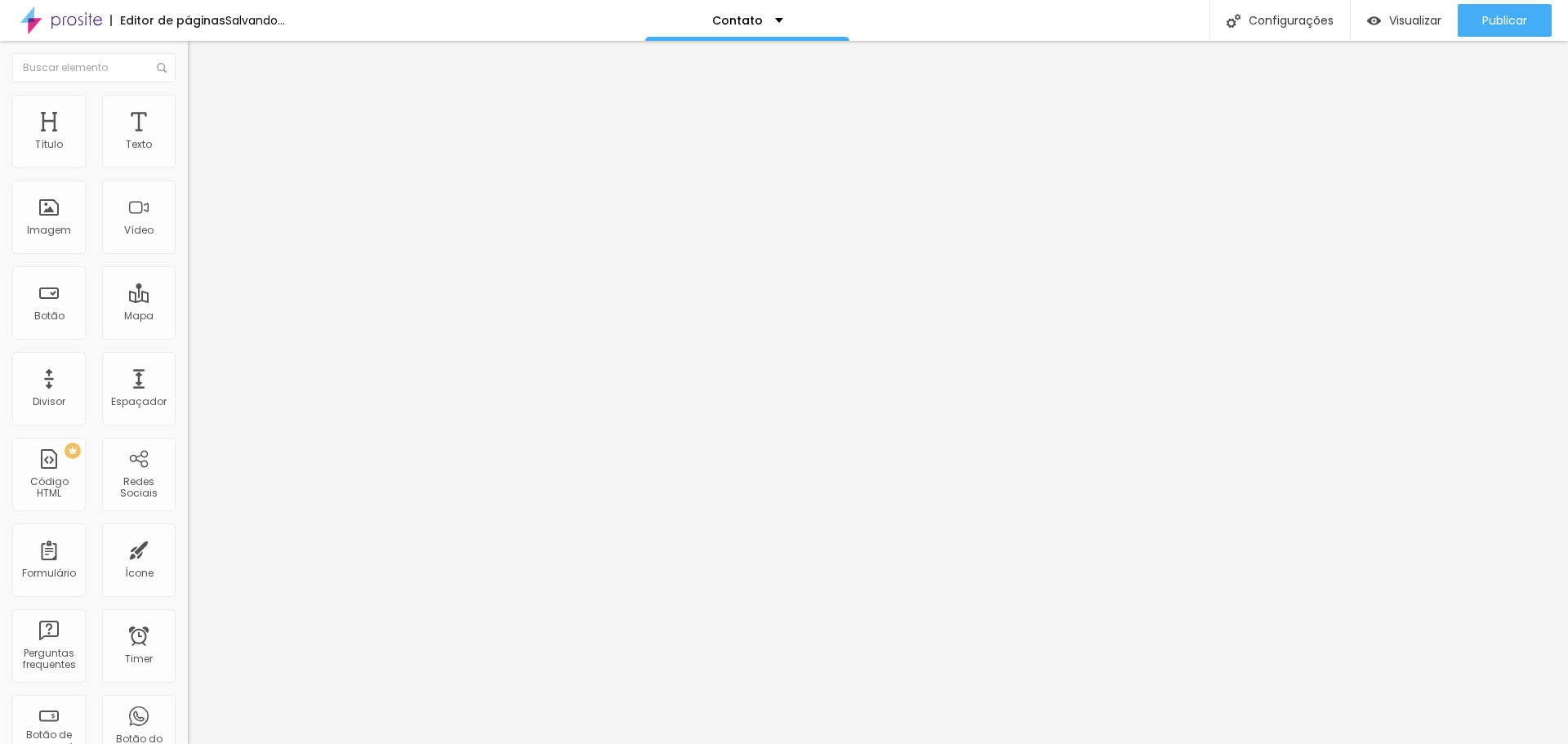
type input "60"
type input "55"
type input "50"
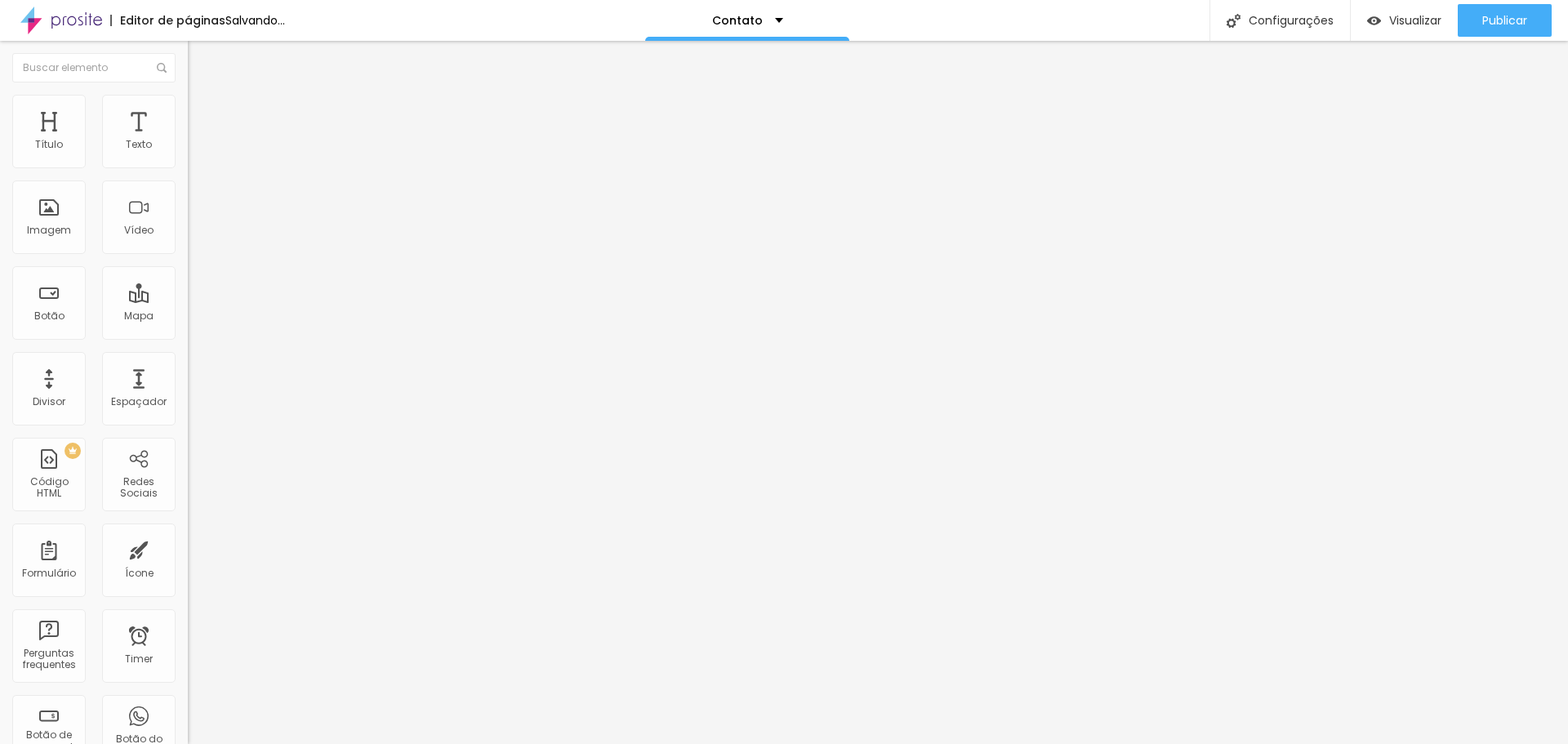
type input "45"
type input "40"
type input "35"
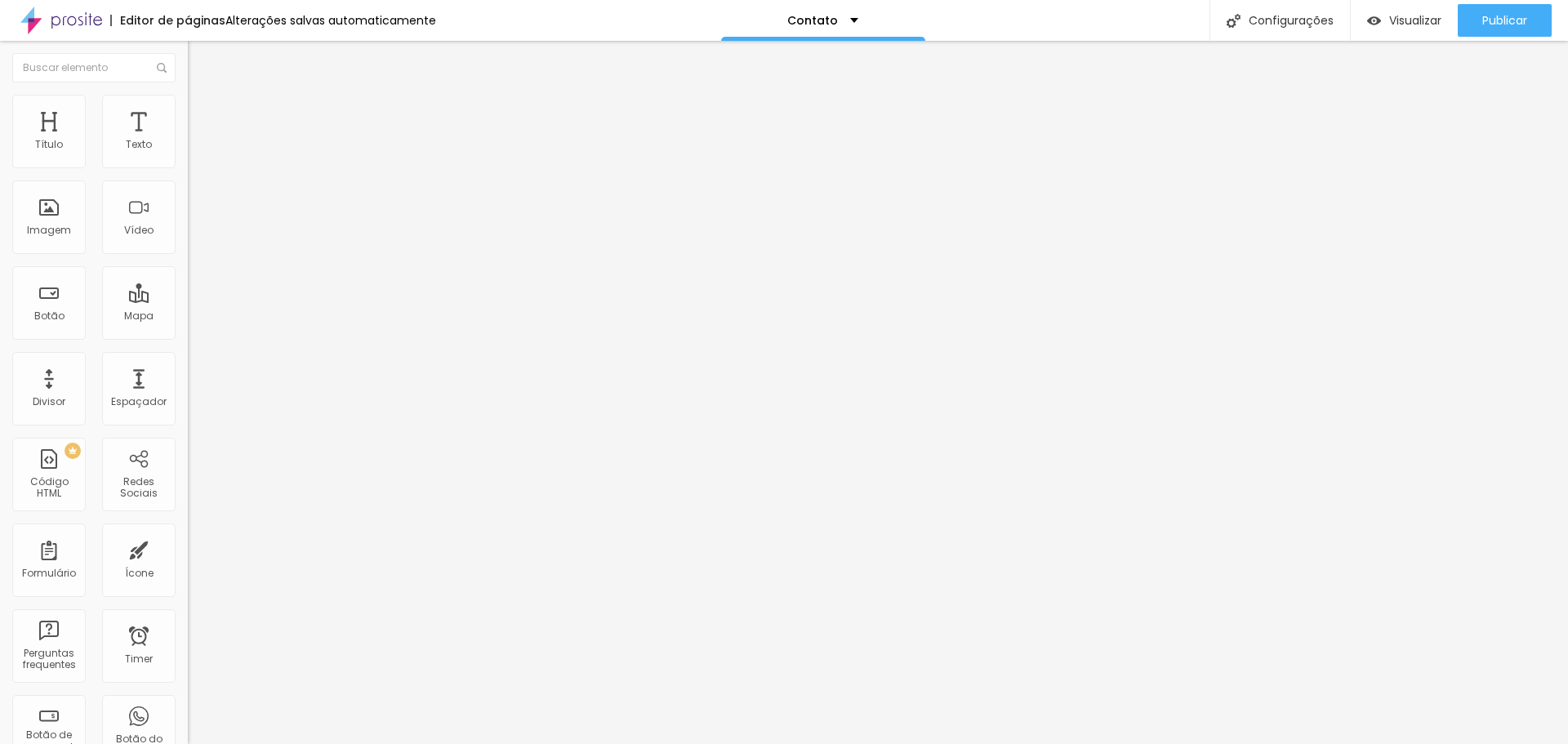
type input "35"
type input "30"
type input "35"
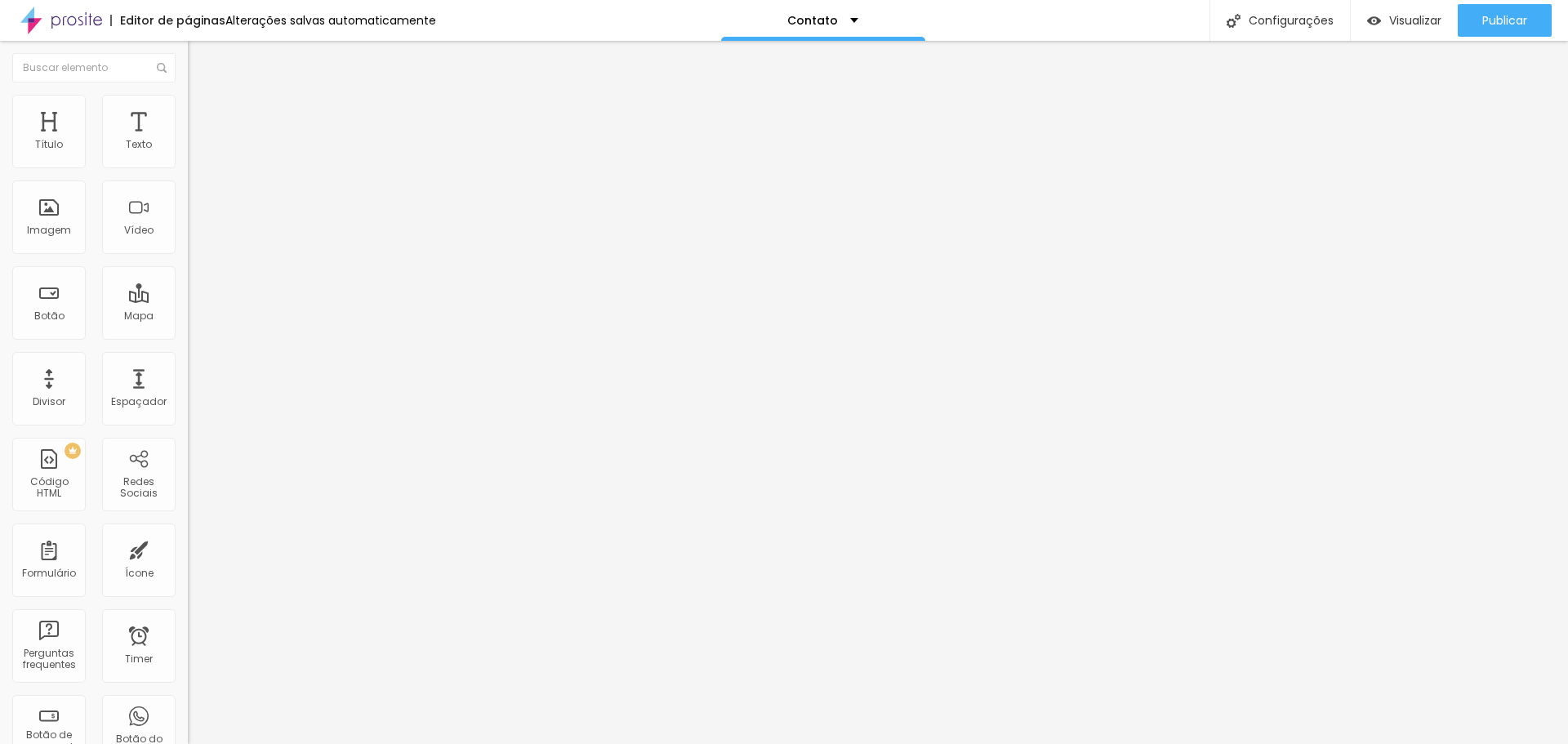
type input "40"
type input "45"
type input "50"
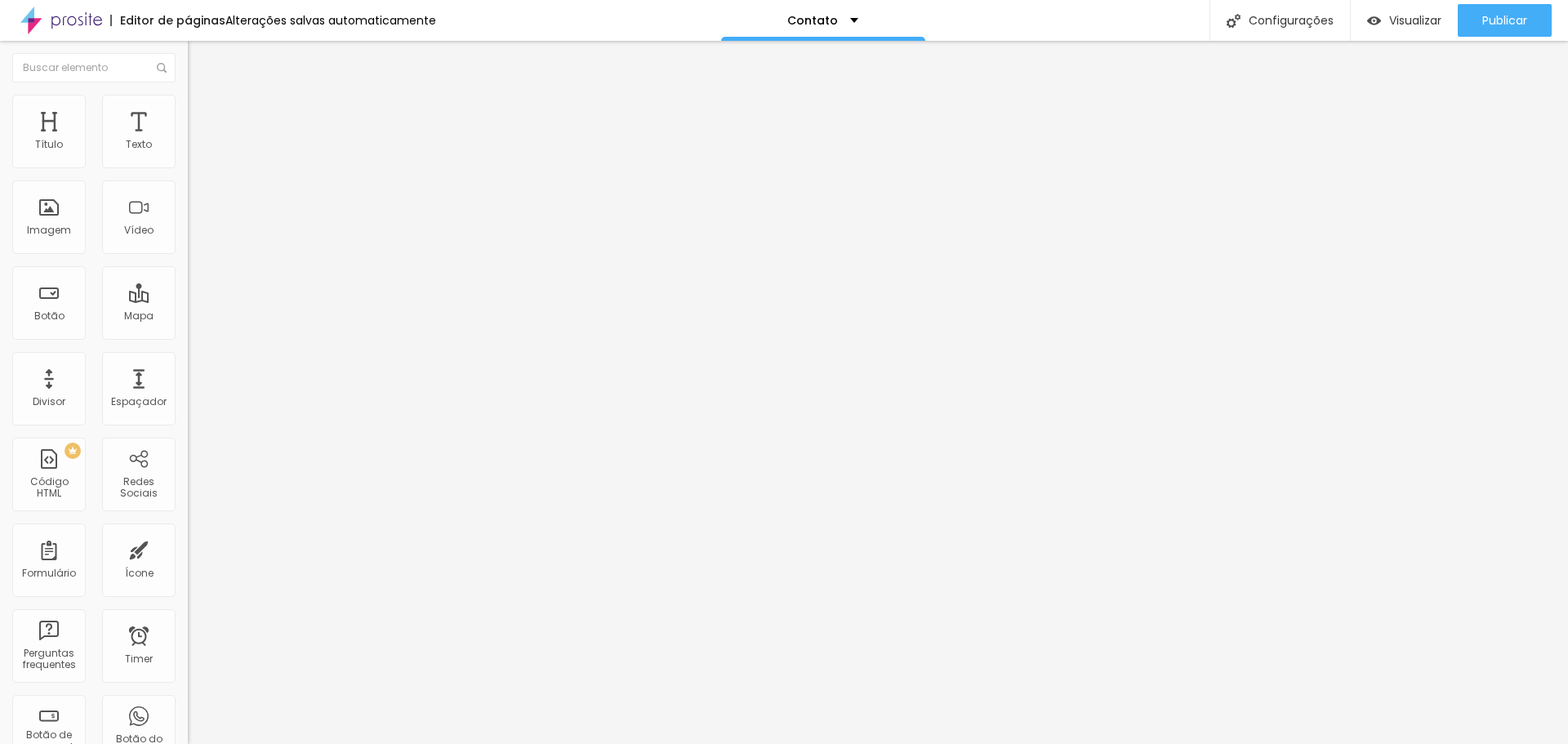
type input "50"
type input "55"
drag, startPoint x: 167, startPoint y: 173, endPoint x: 96, endPoint y: 171, distance: 71.0
type input "55"
click at [188, 167] on input "range" at bounding box center [240, 161] width 105 height 13
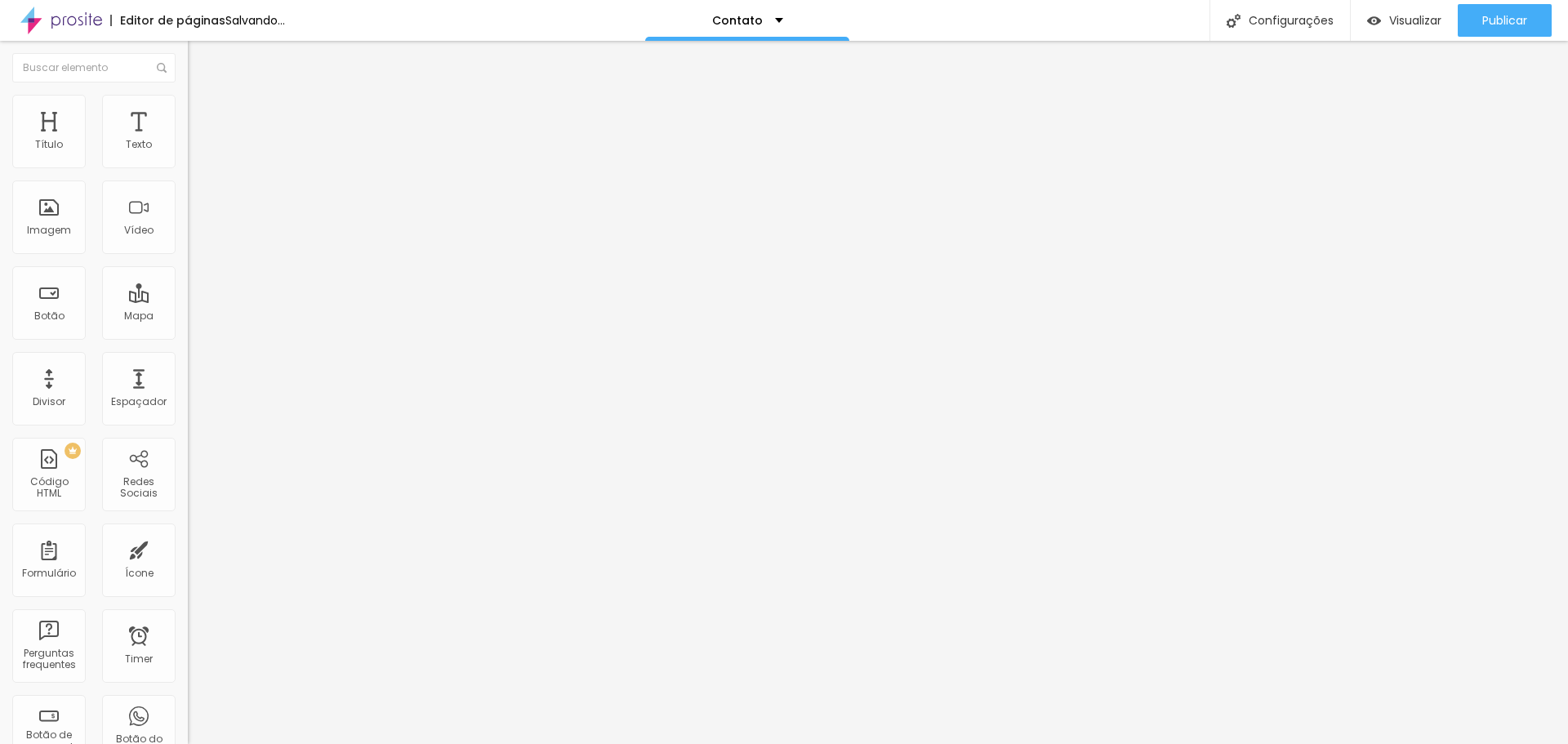
type input "21"
type input "30"
type input "39"
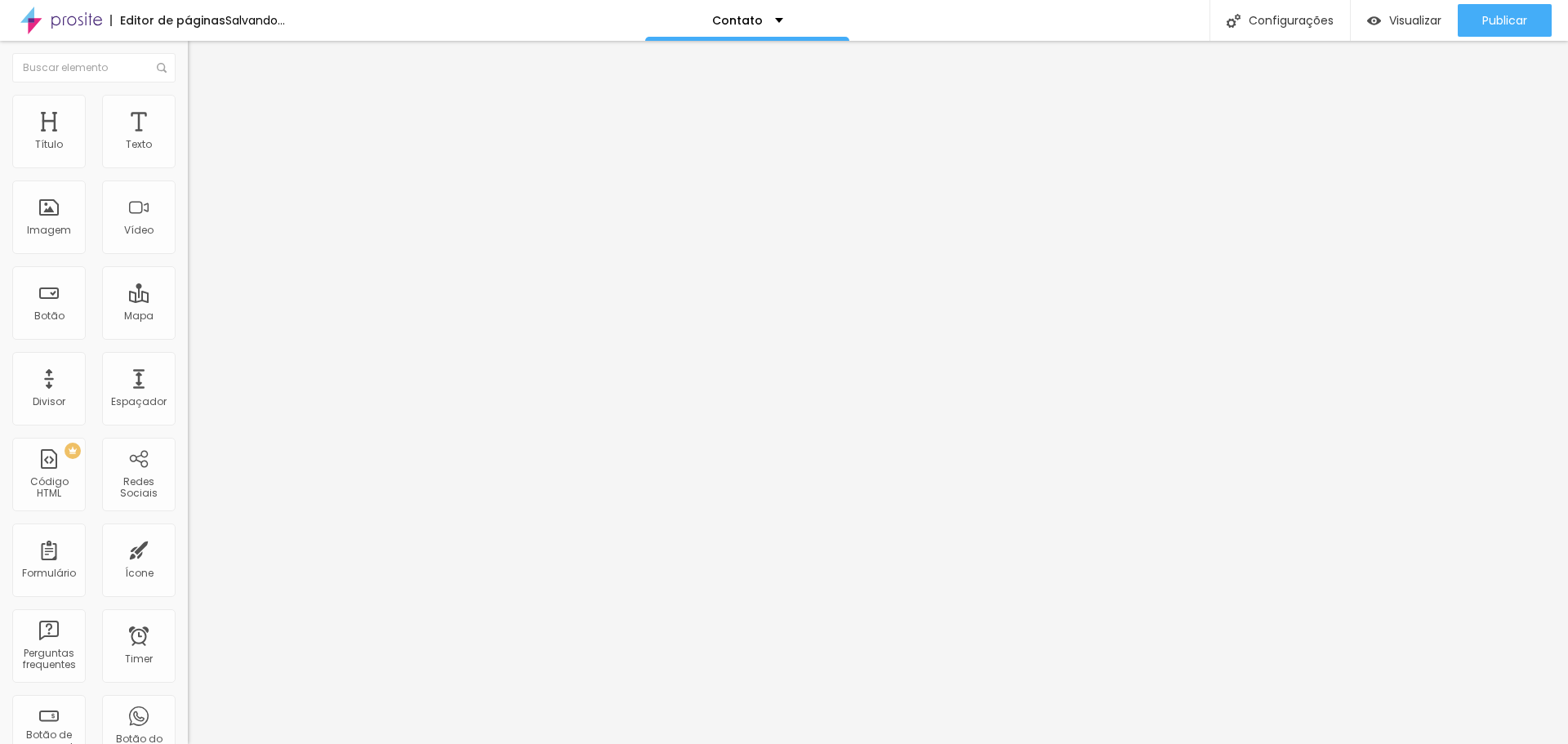
type input "39"
type input "51"
type input "63"
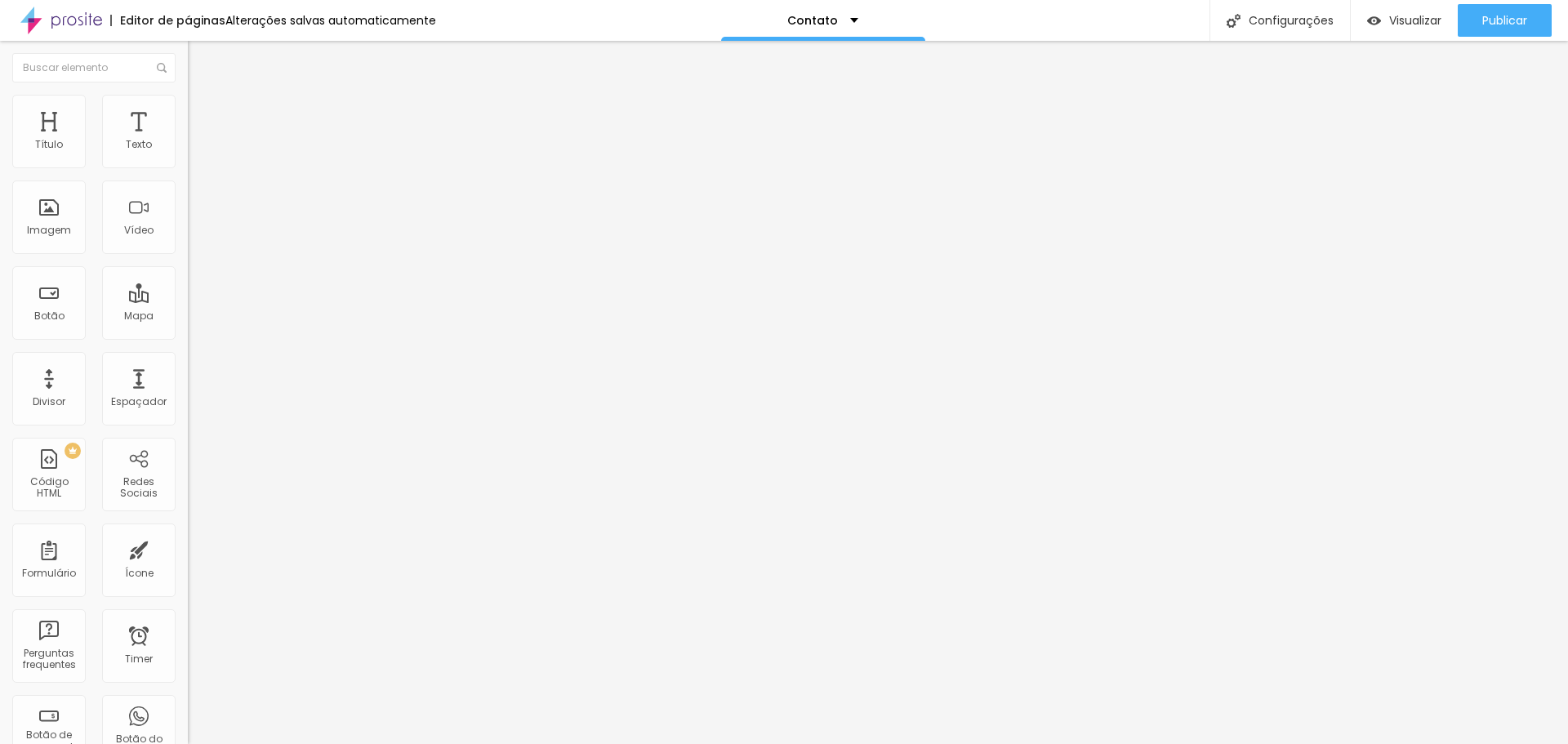
type input "69"
type input "81"
type input "92"
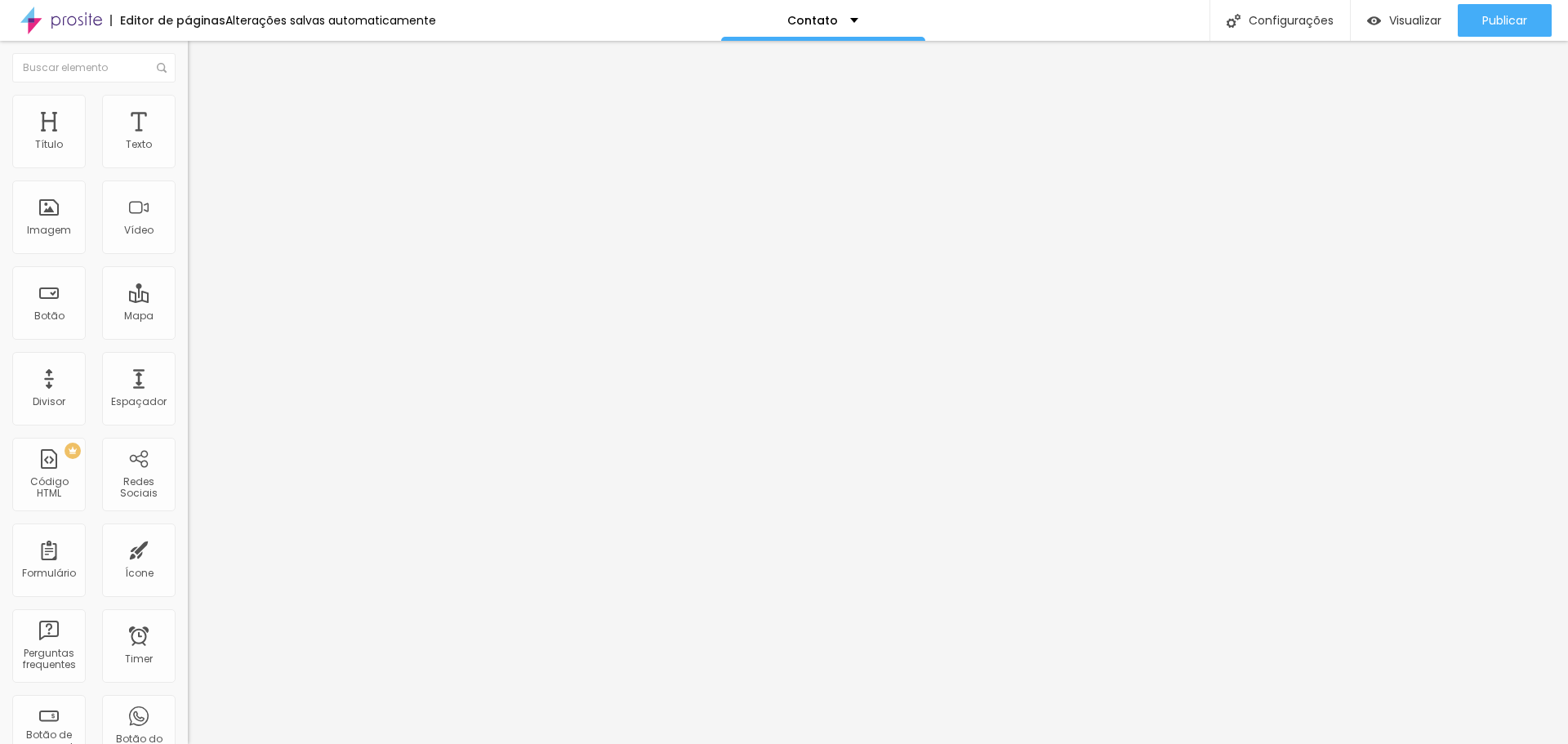
type input "92"
type input "100"
type input "102"
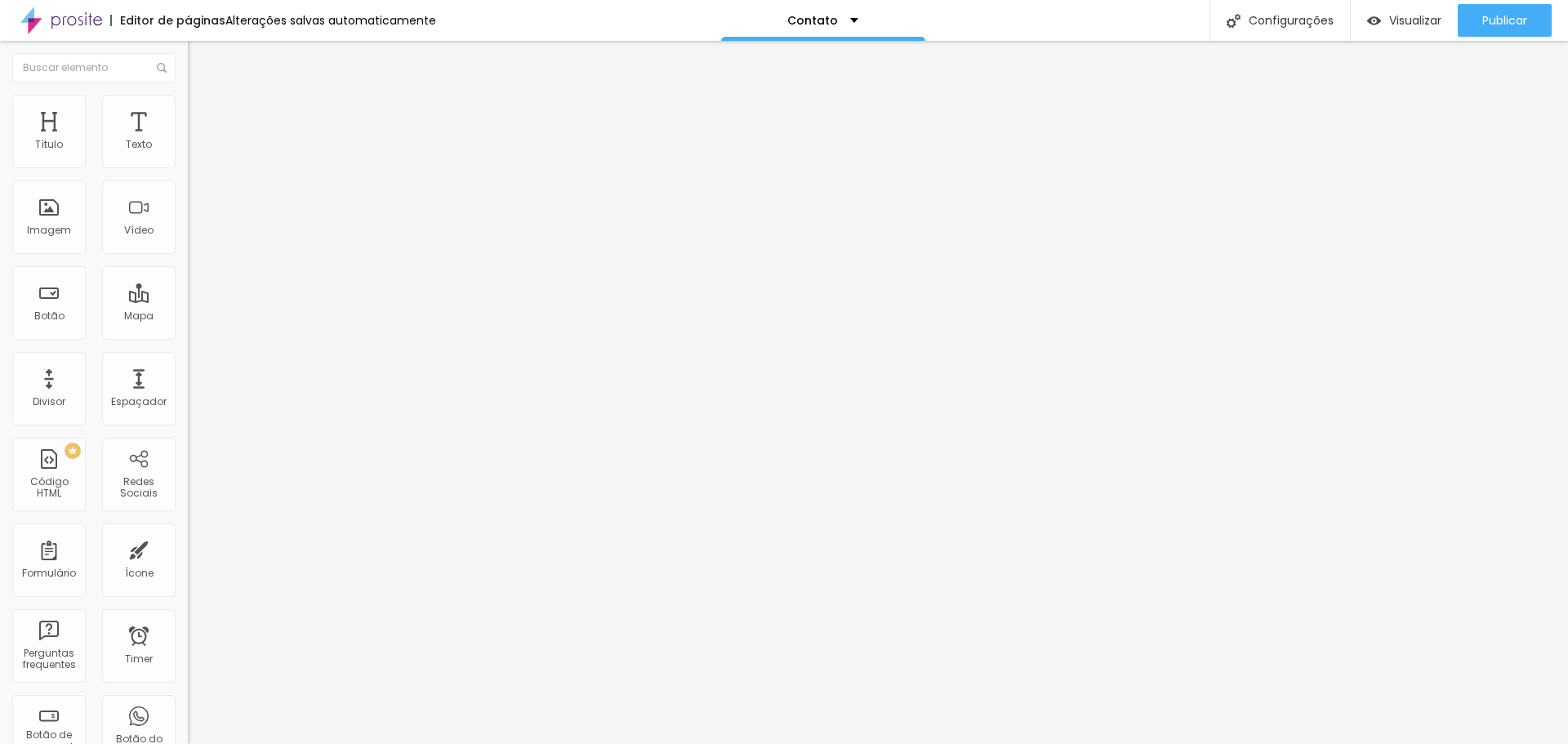
type input "107"
type input "109"
type input "110"
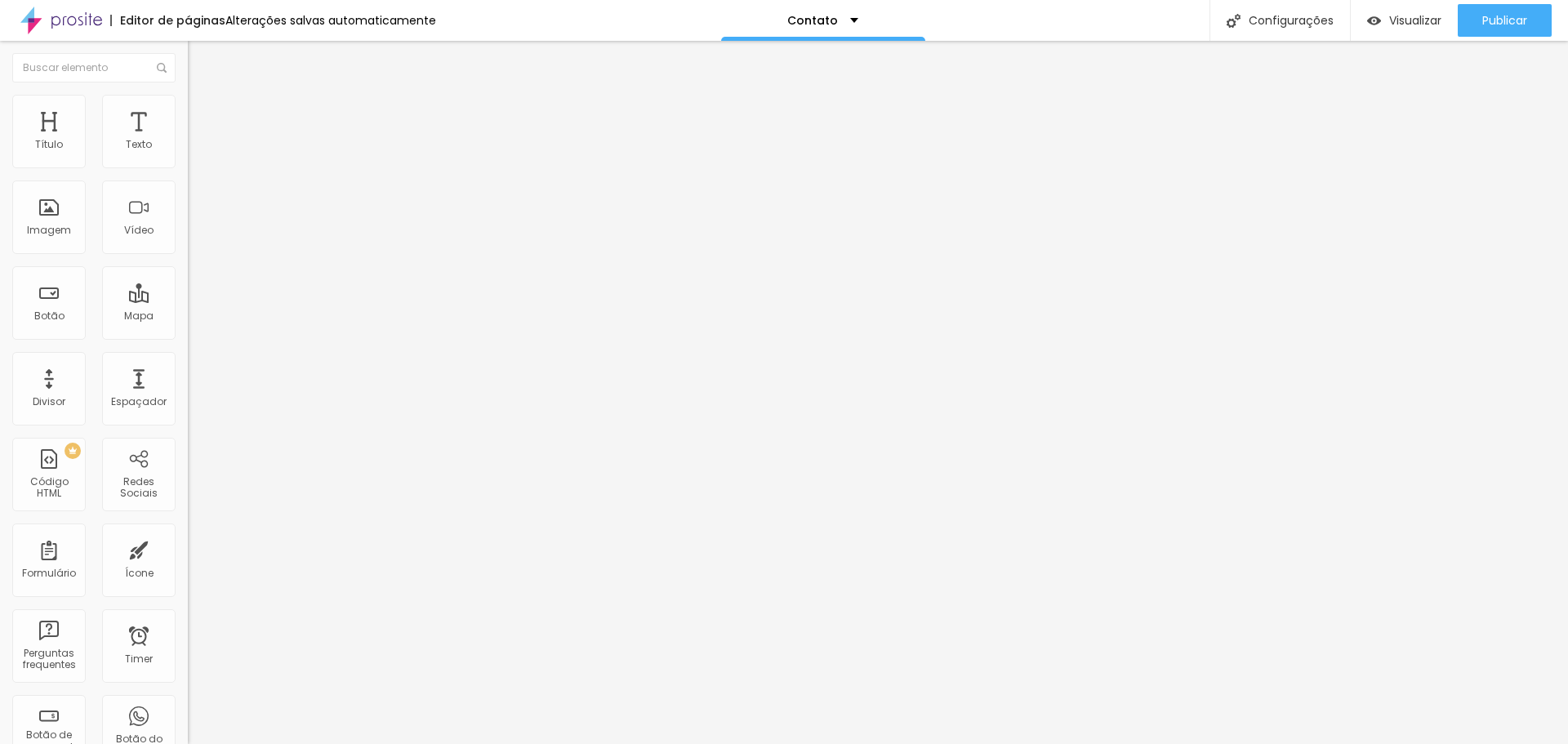
type input "110"
type input "122"
type input "150"
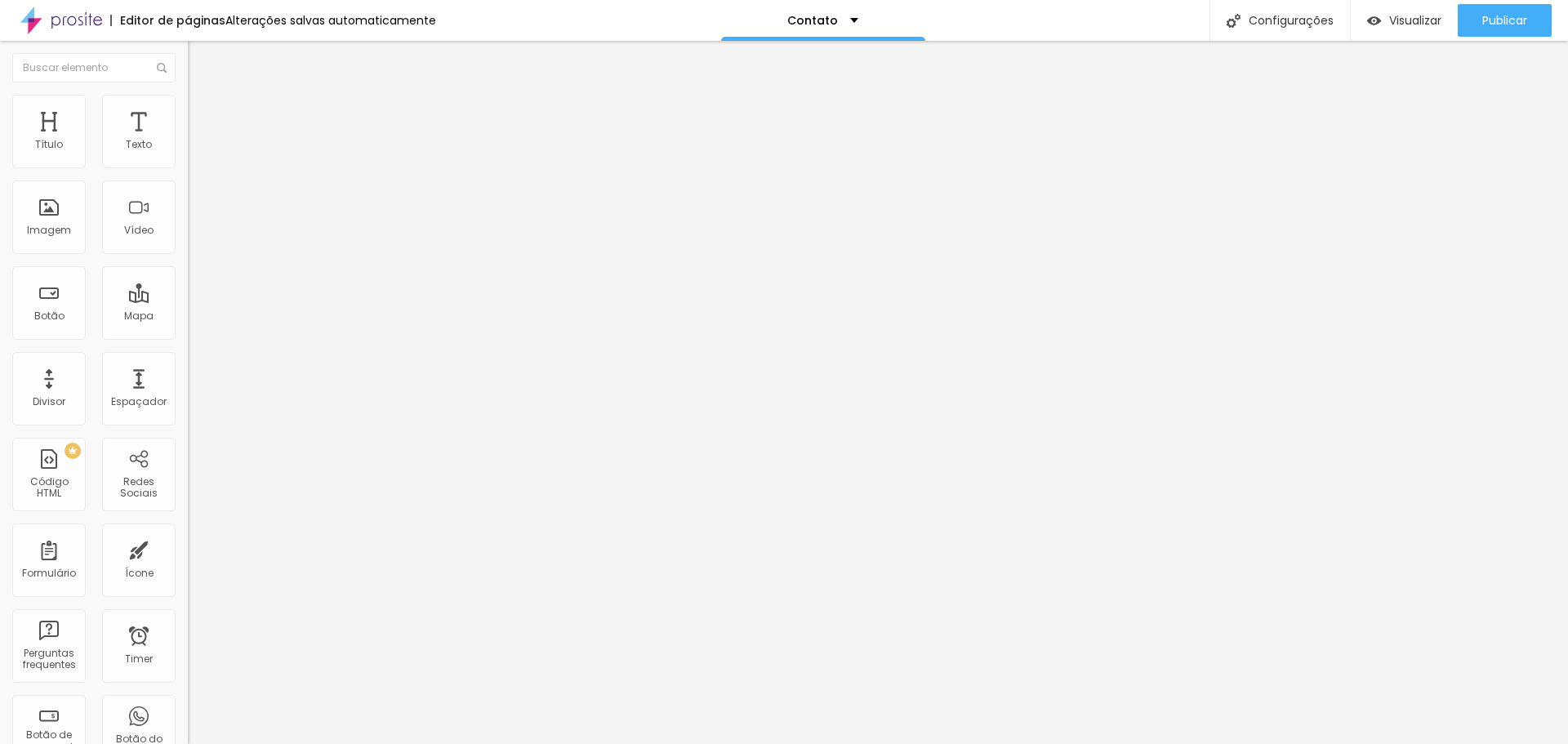
type input "163"
type input "174"
type input "200"
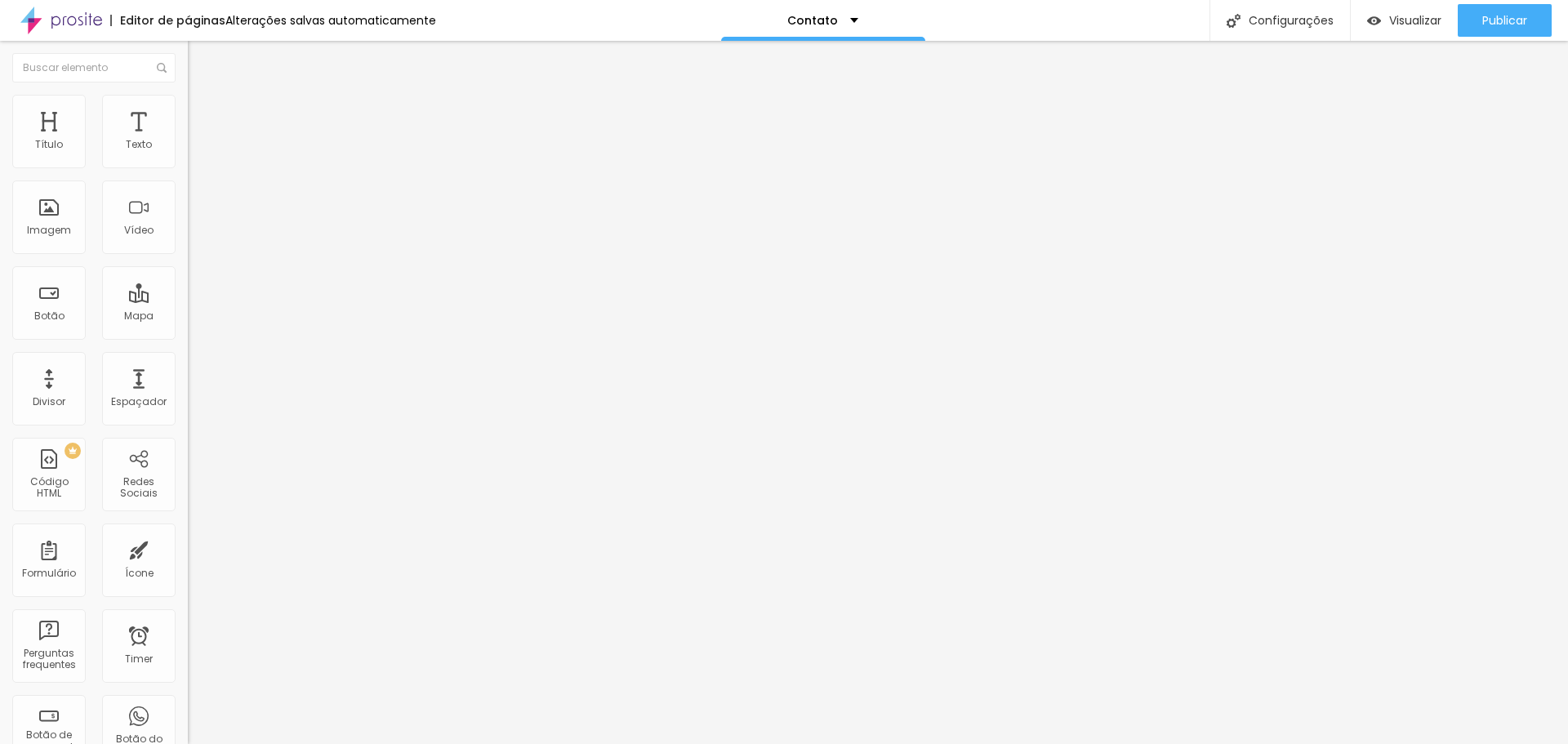
type input "200"
type input "161"
type input "2"
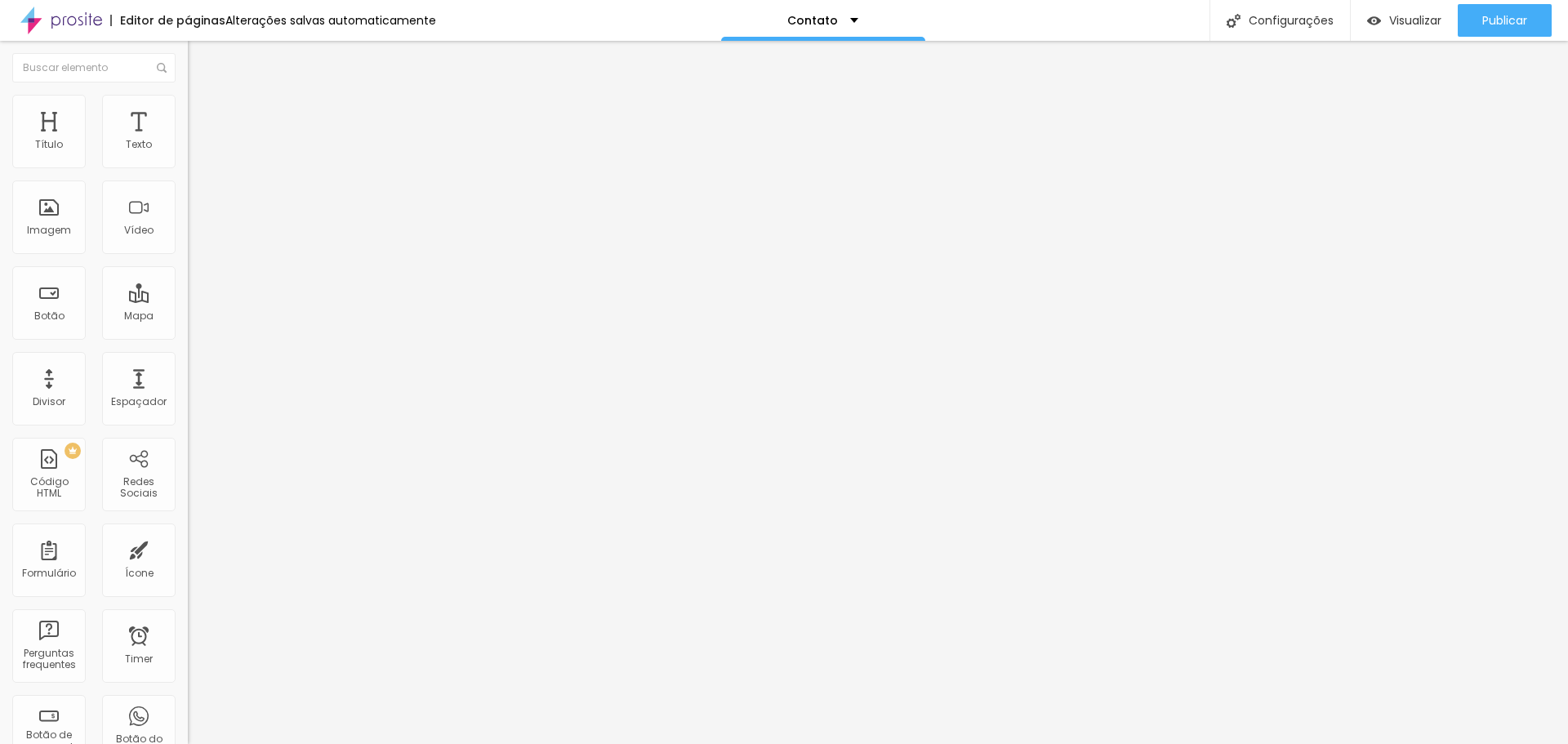
type input "0"
drag, startPoint x: 38, startPoint y: 209, endPoint x: 0, endPoint y: 188, distance: 43.4
click at [188, 359] on input "range" at bounding box center [240, 365] width 105 height 13
click at [203, 115] on span "Avançado" at bounding box center [229, 122] width 54 height 14
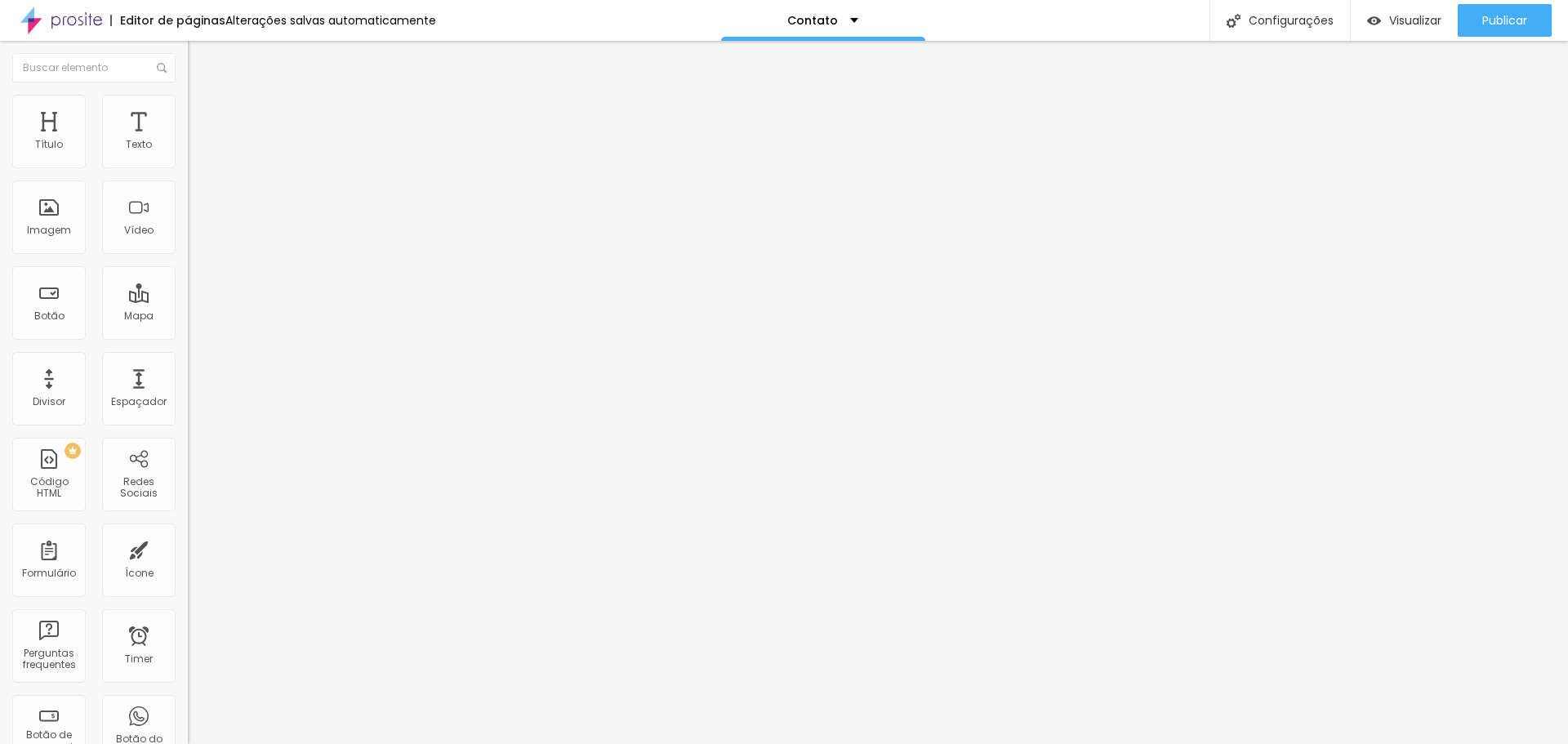
type input "7"
type input "5"
type input "4"
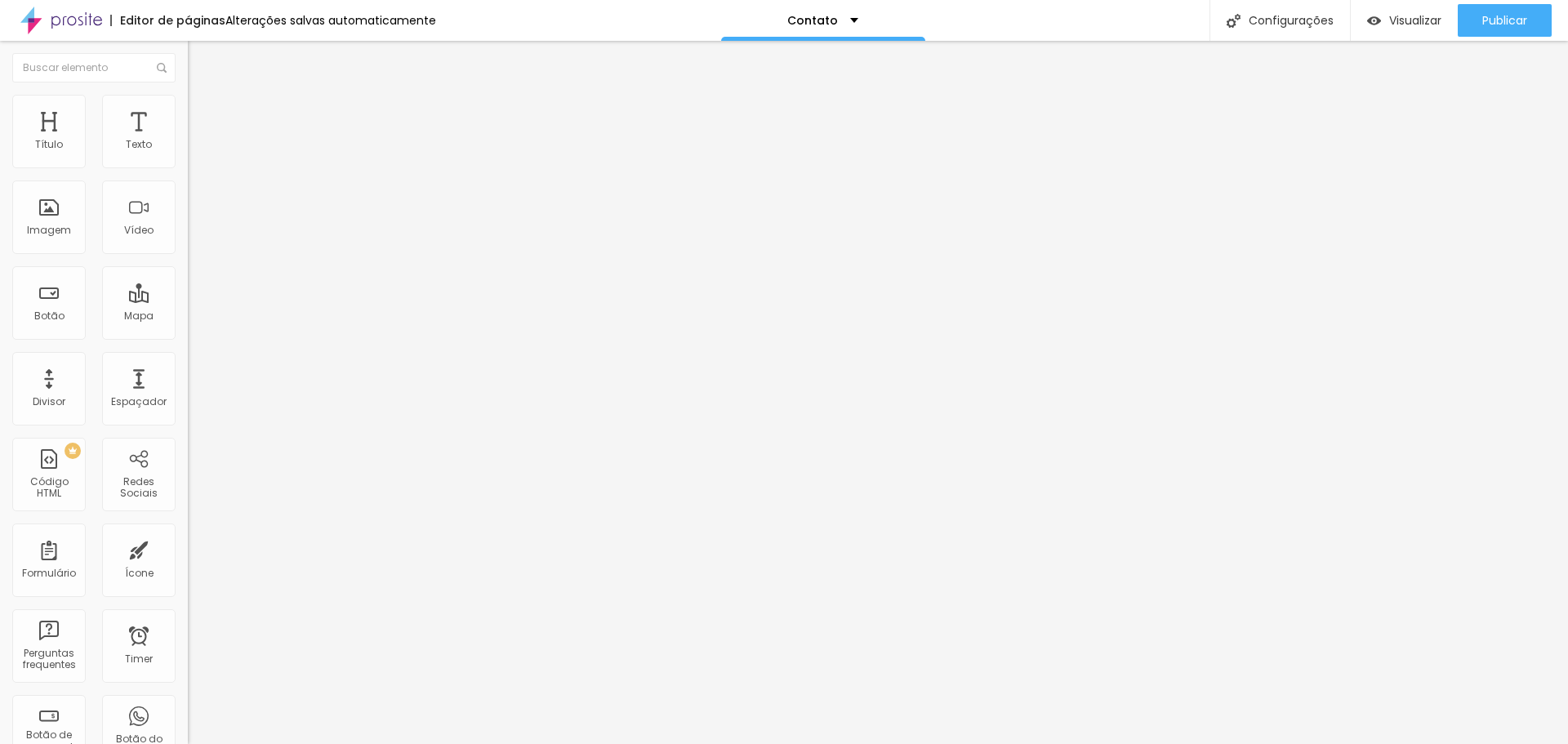
type input "4"
type input "2"
type input "1"
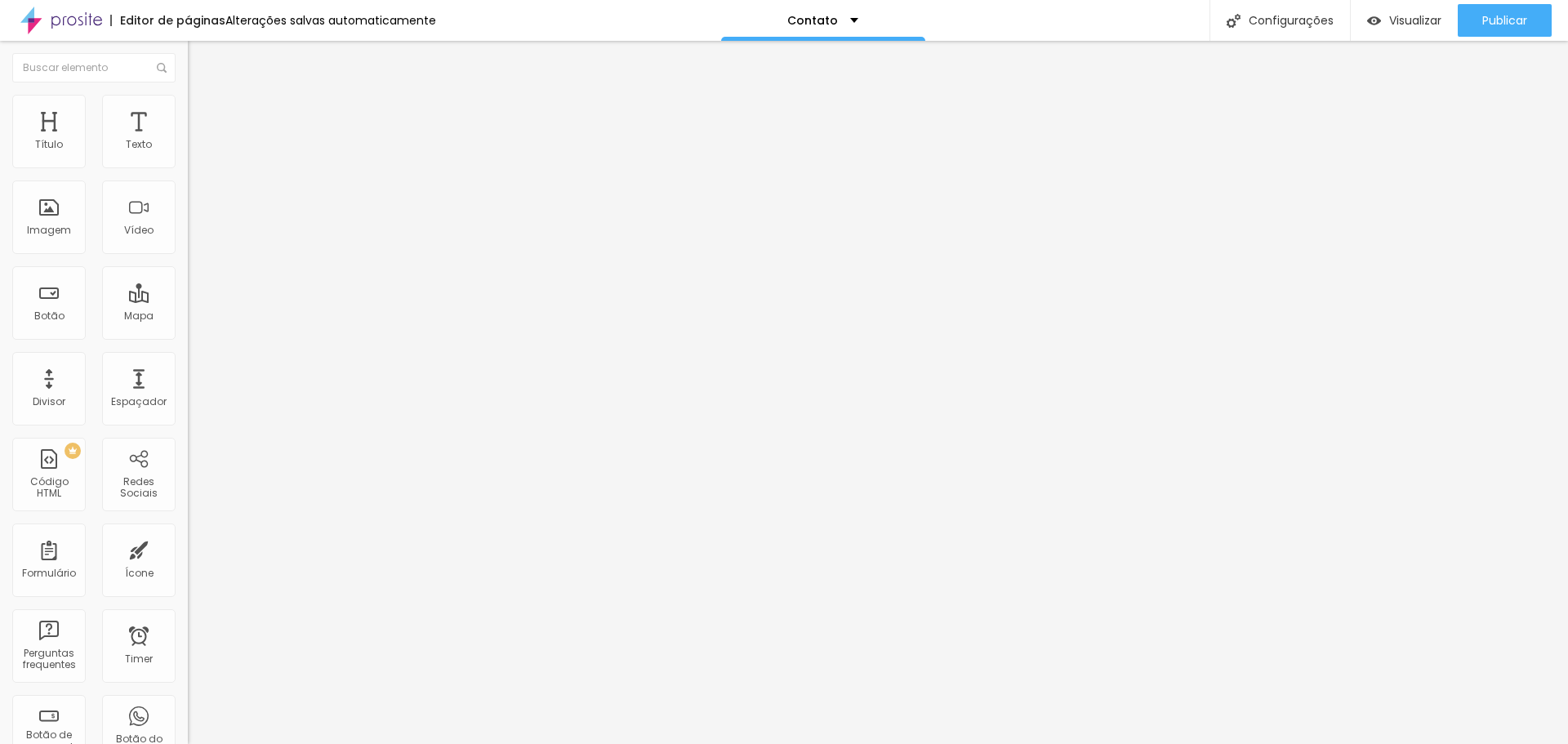
type input "0"
type input "2"
type input "13"
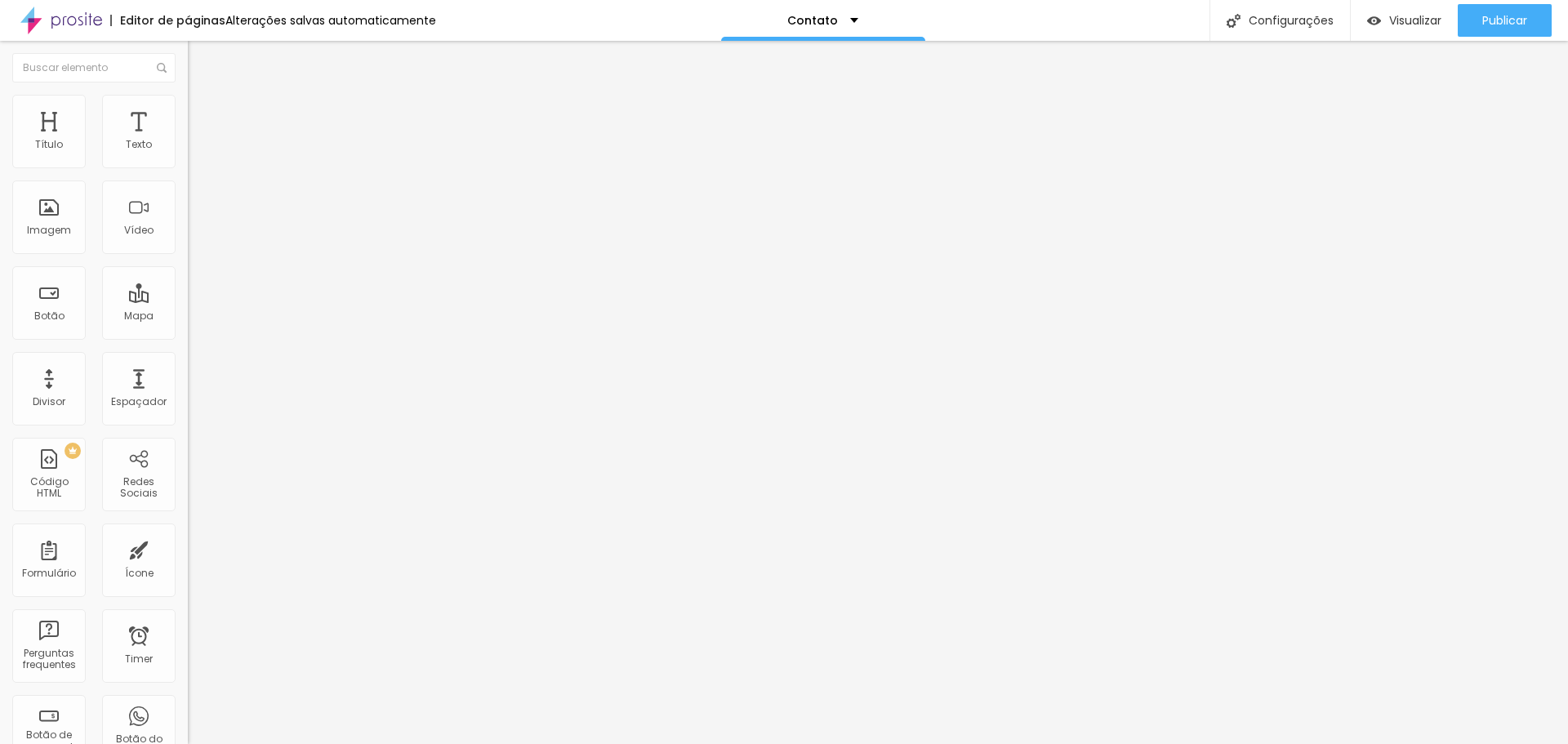
type input "13"
type input "30"
type input "34"
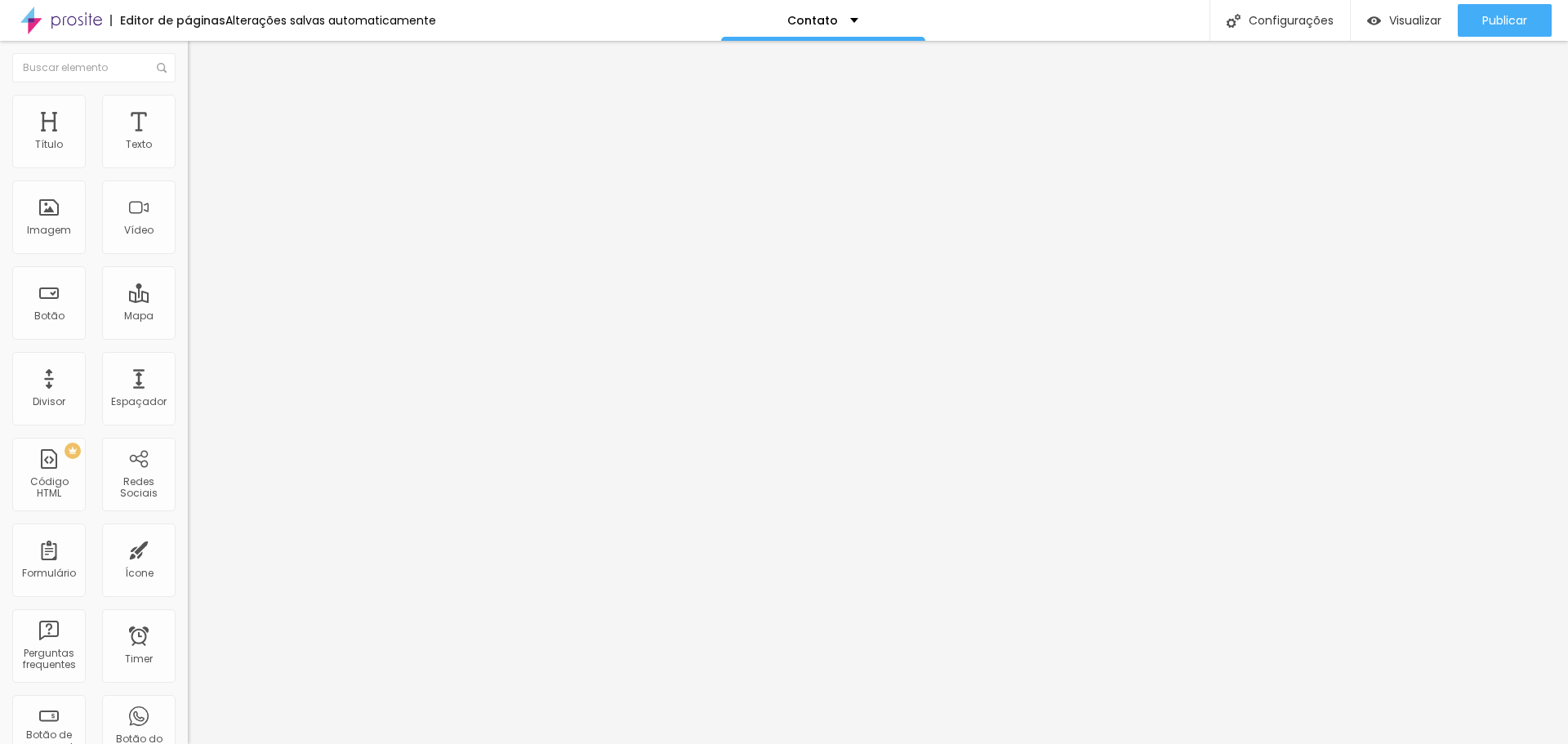
type input "32"
type input "30"
type input "28"
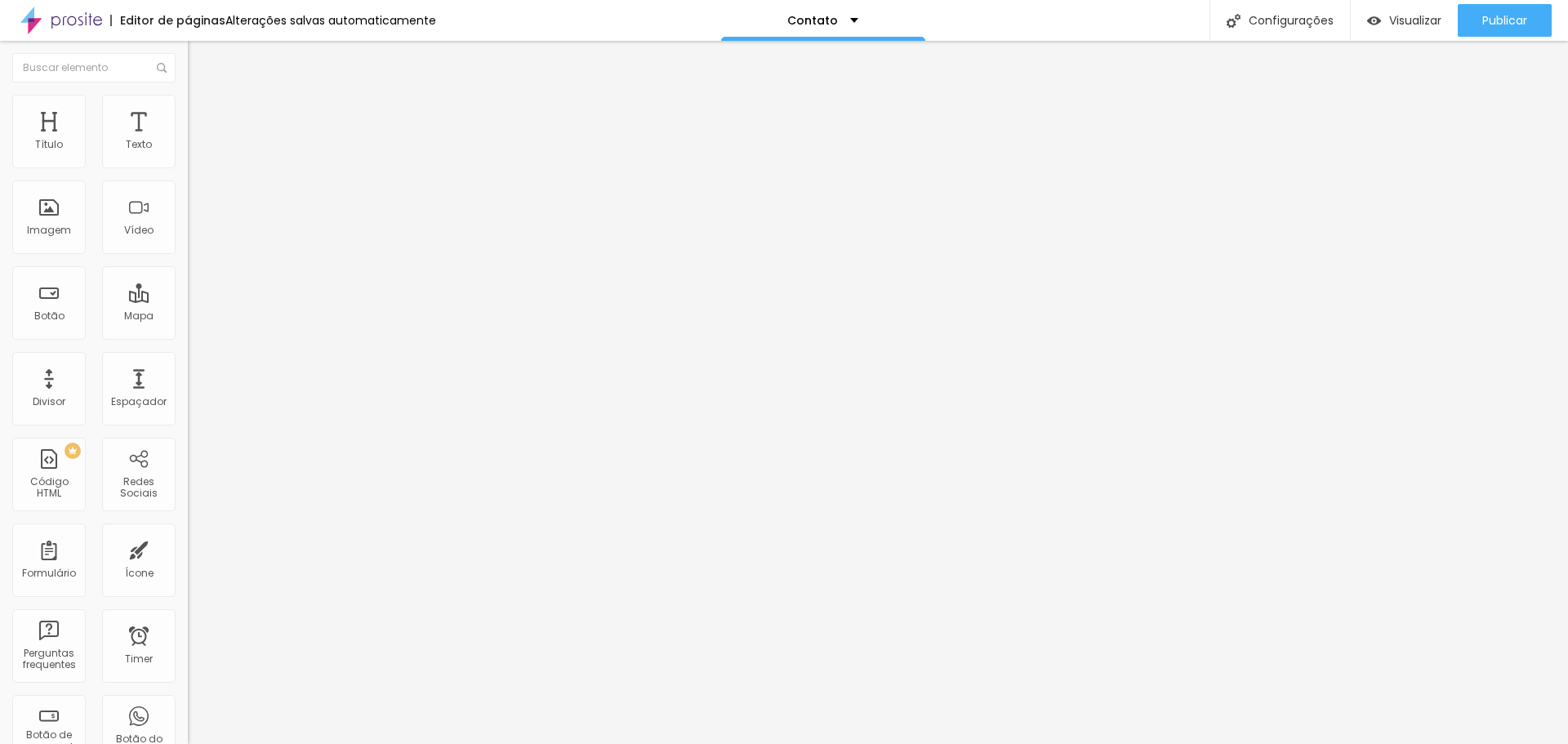
type input "28"
type input "27"
type input "23"
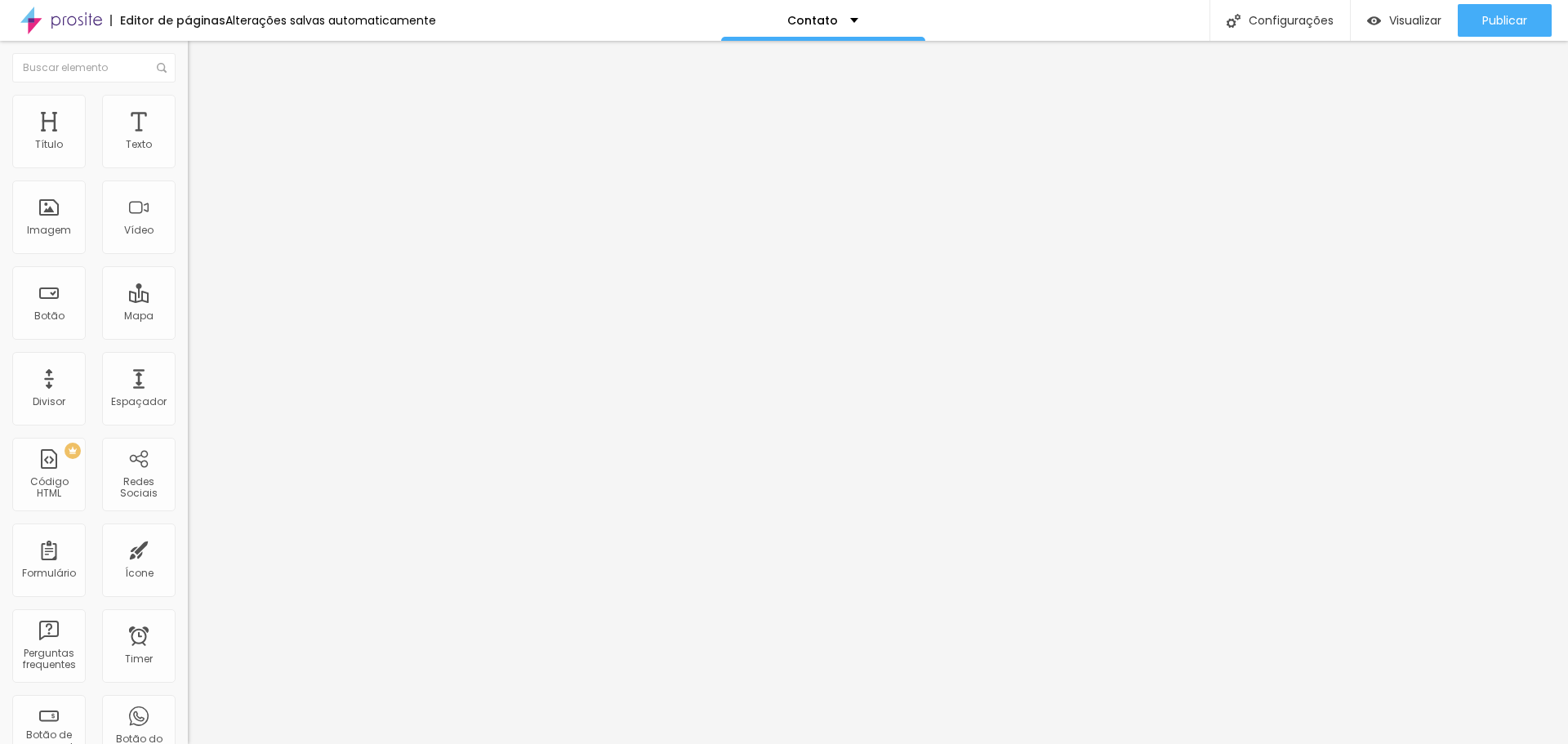
type input "22"
type input "21"
type input "20"
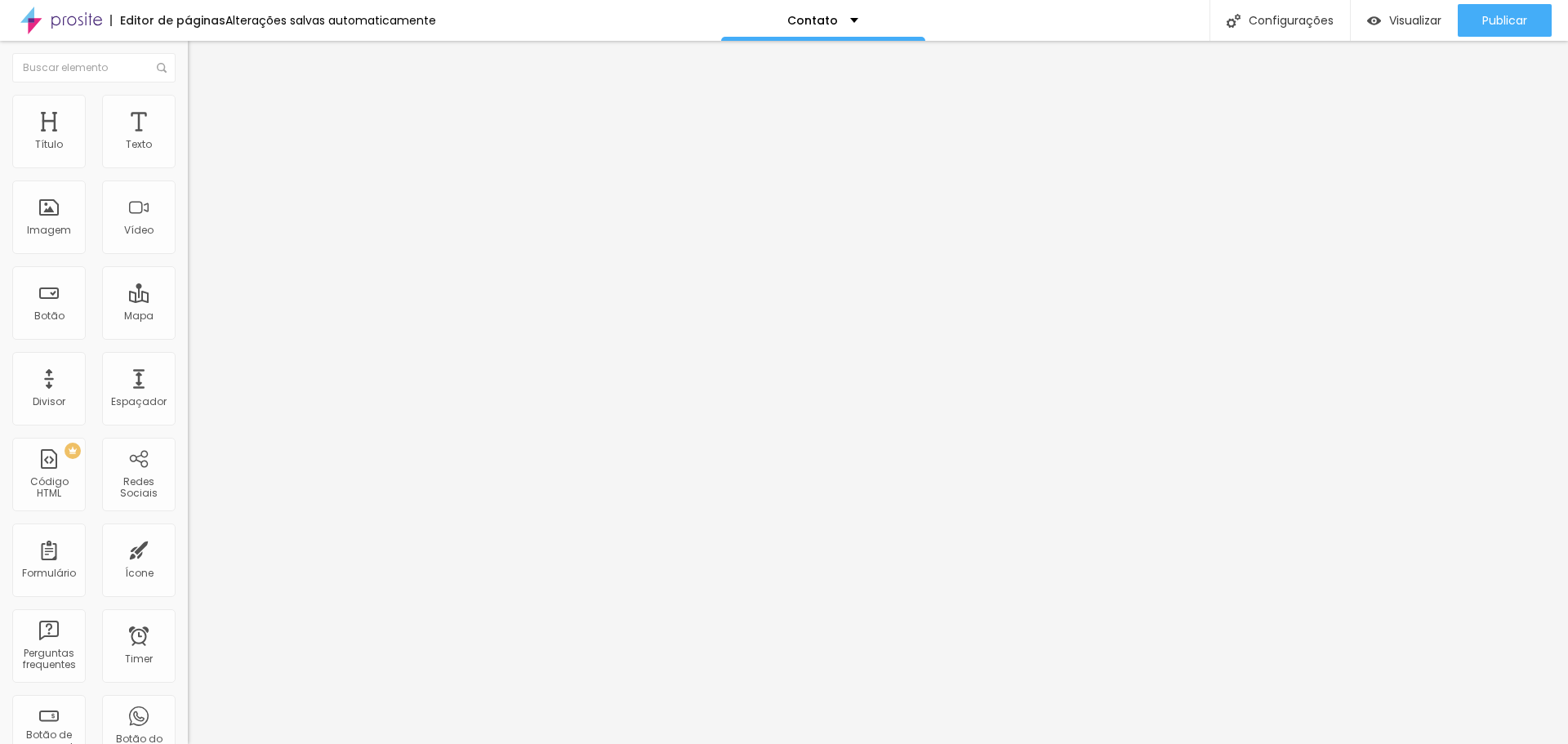
type input "20"
type input "19"
type input "18"
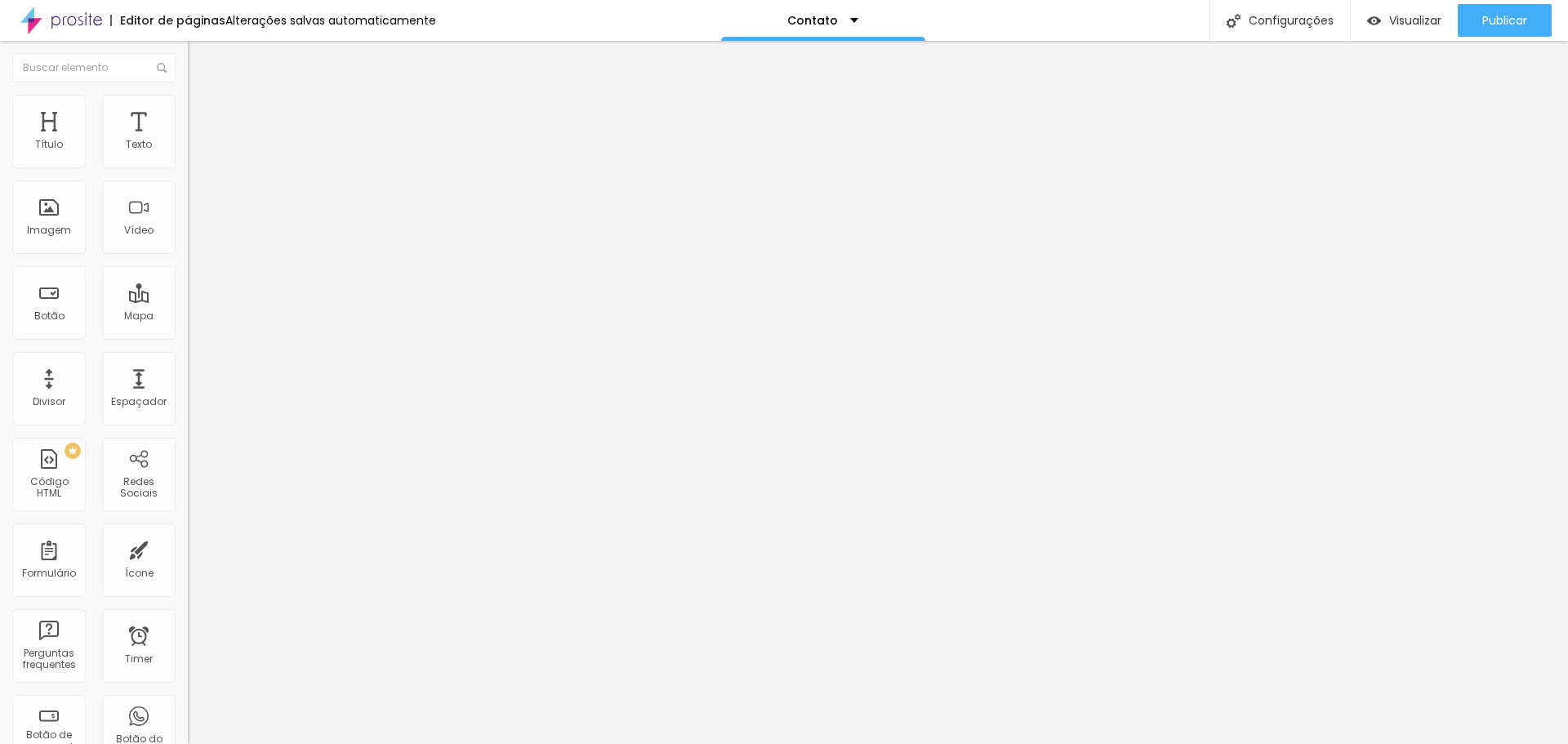
type input "17"
type input "16"
type input "15"
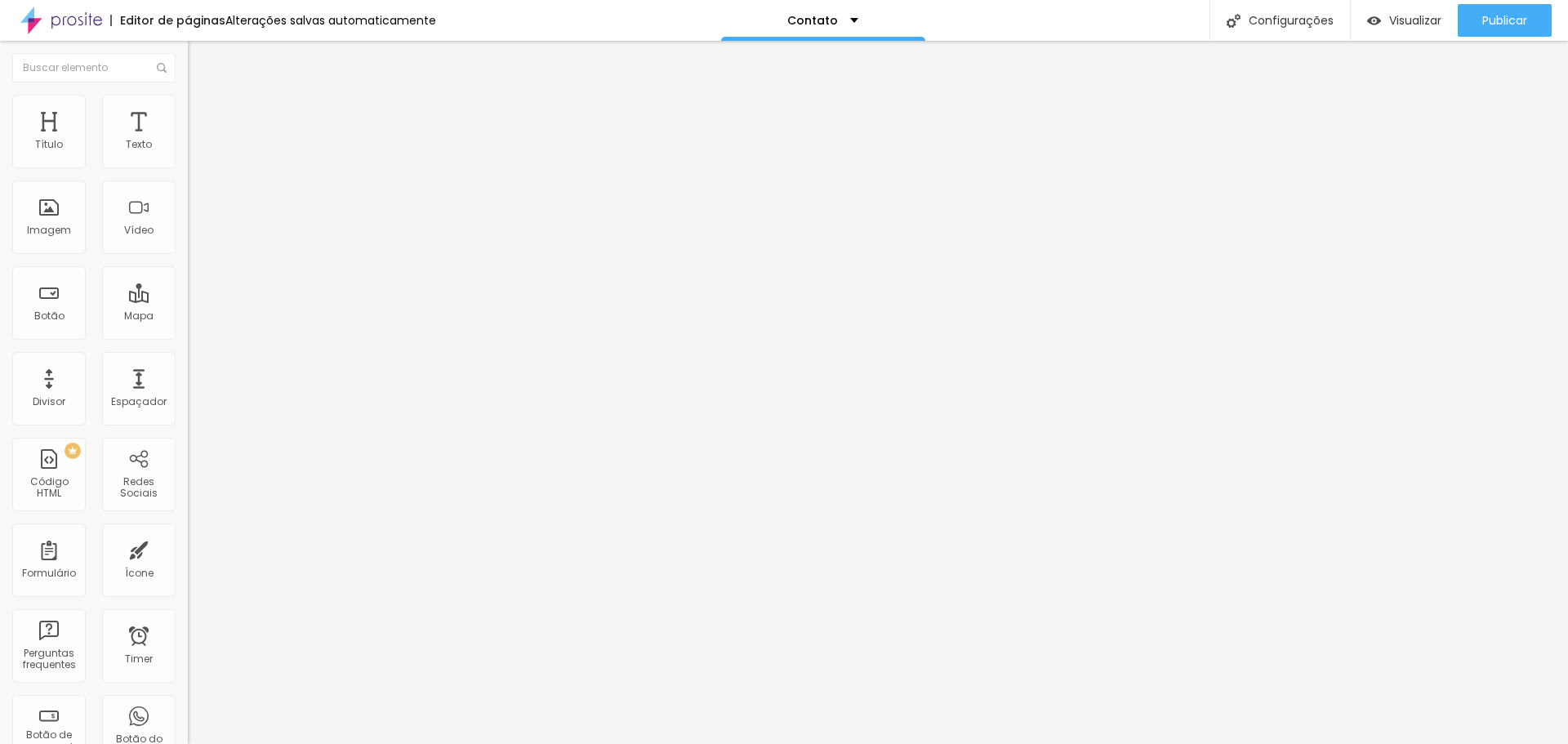
type input "15"
type input "14"
type input "13"
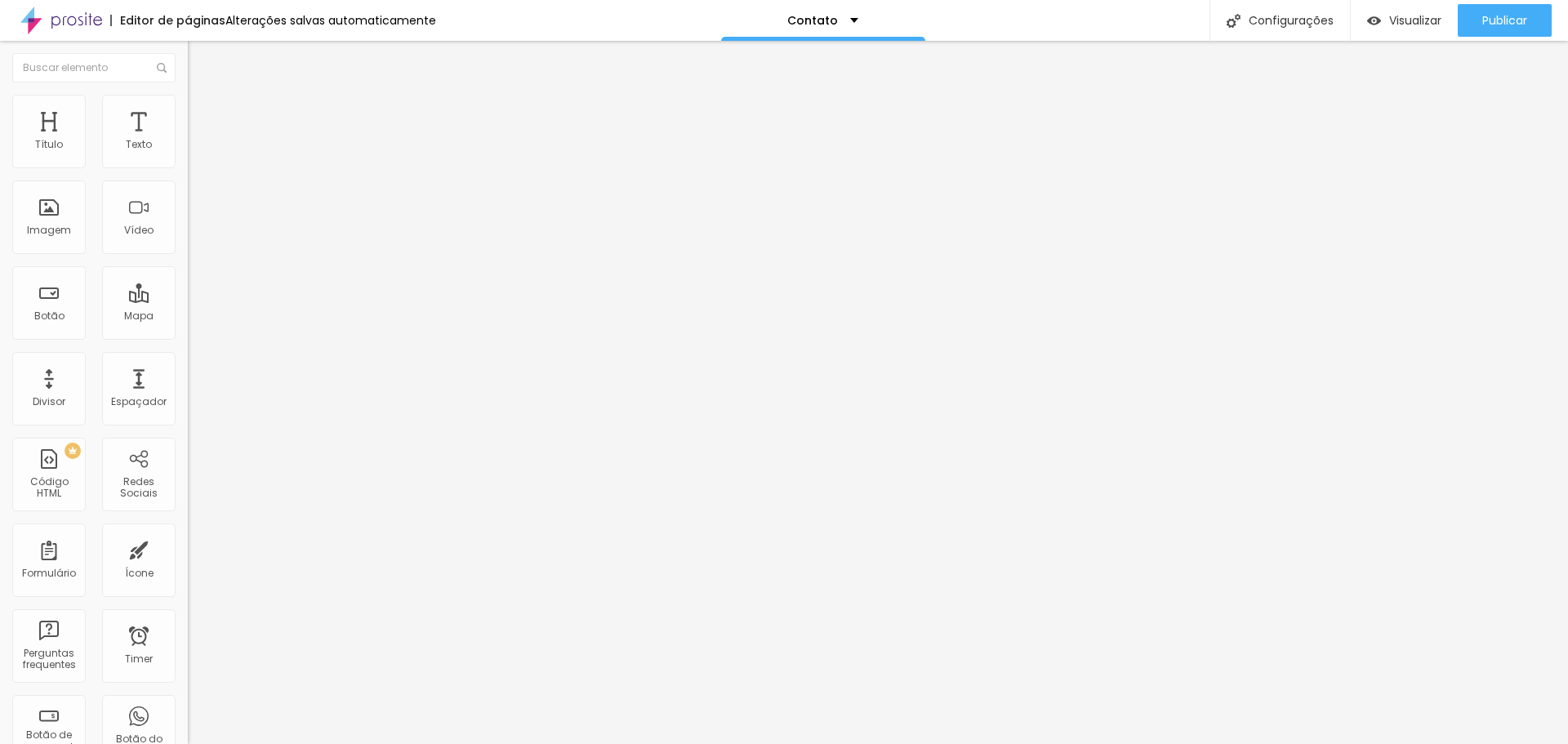
type input "12"
type input "11"
type input "10"
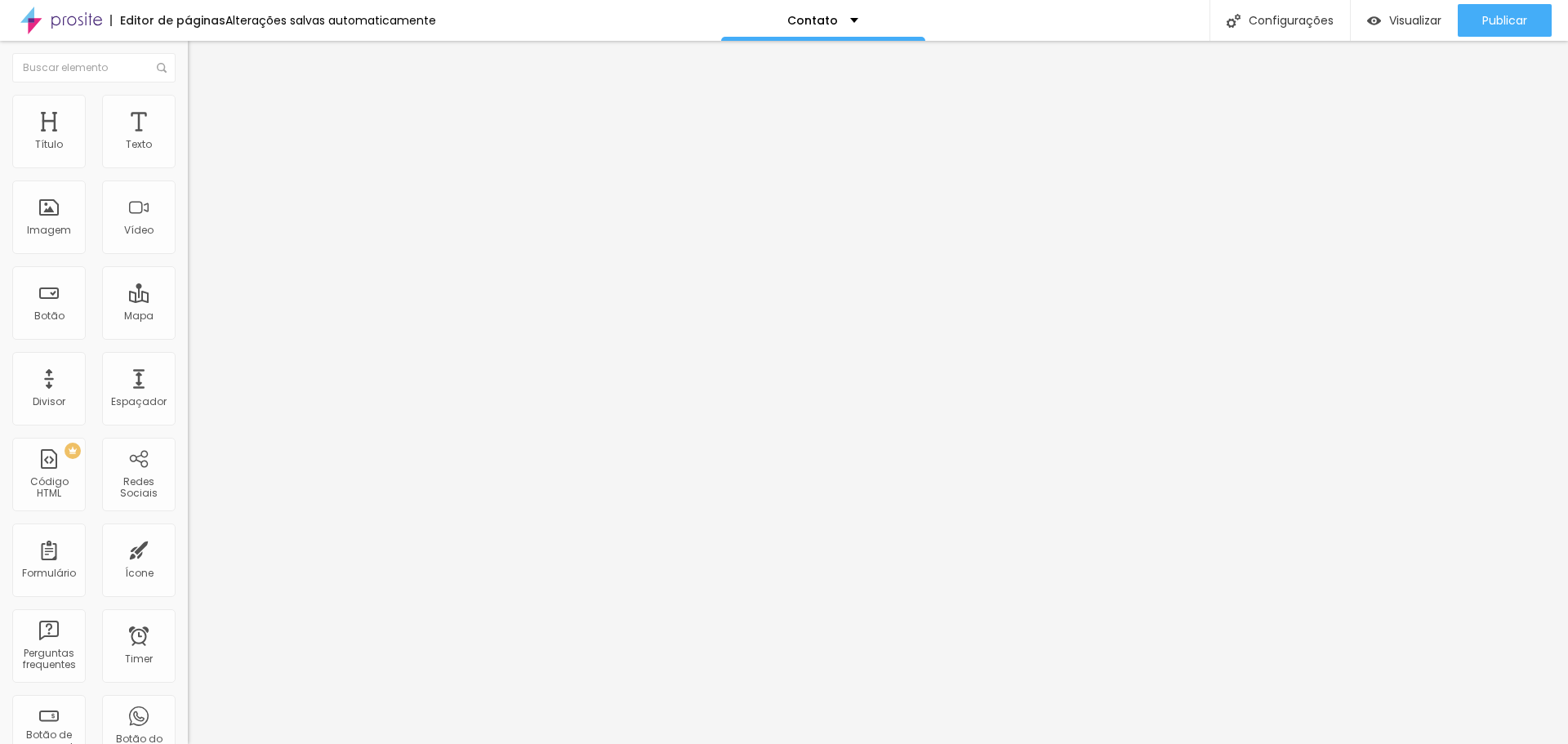
type input "10"
click at [188, 317] on input "range" at bounding box center [240, 323] width 105 height 13
click at [188, 255] on span "Original" at bounding box center [207, 248] width 39 height 14
click at [188, 266] on span "Cinema" at bounding box center [208, 258] width 41 height 14
click at [1517, 17] on span "Publicar" at bounding box center [1504, 20] width 45 height 13
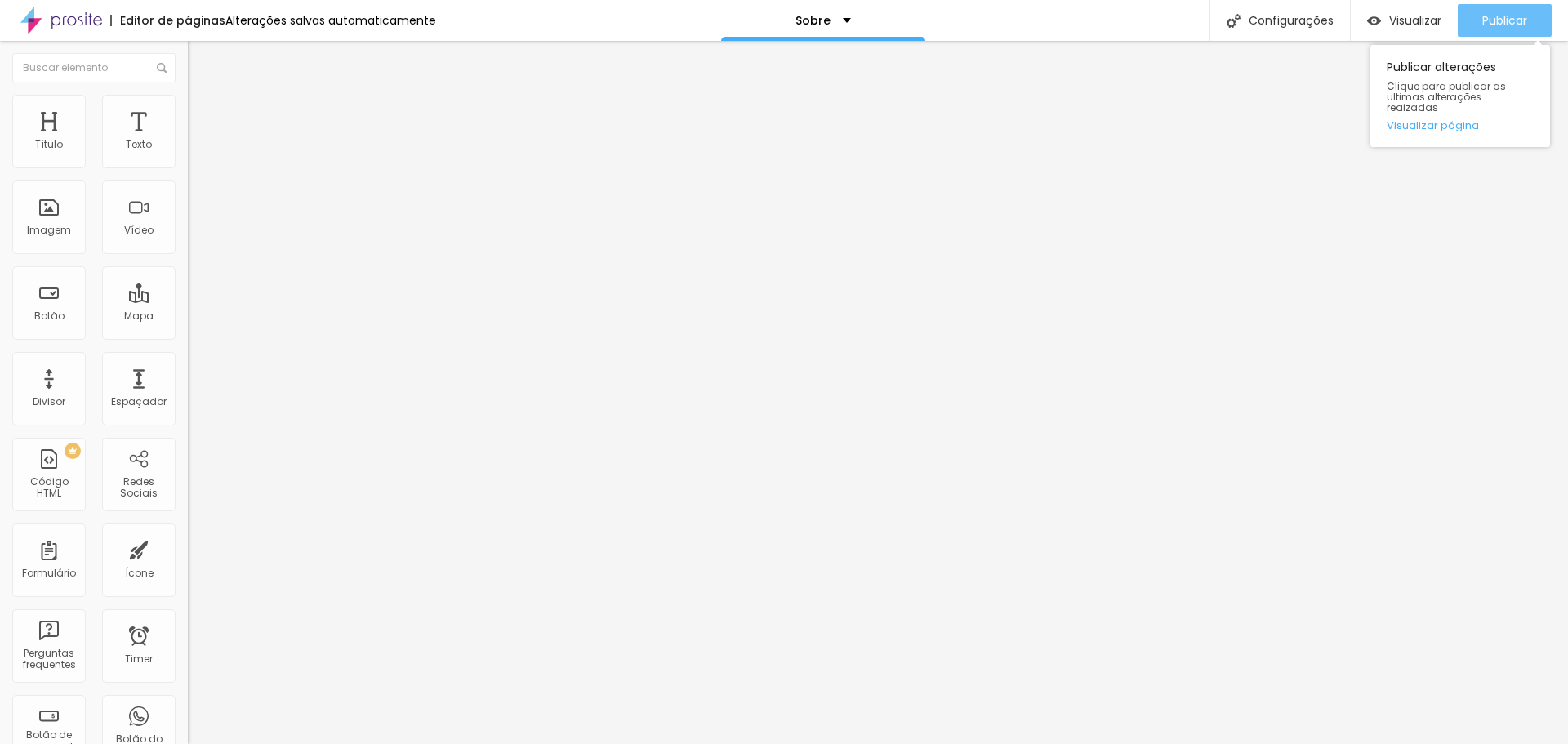
click at [1515, 17] on span "Publicar" at bounding box center [1504, 20] width 45 height 13
click at [68, 21] on img at bounding box center [61, 20] width 82 height 41
click at [1496, 22] on span "Publicar" at bounding box center [1504, 20] width 45 height 13
click at [64, 20] on img at bounding box center [61, 20] width 82 height 41
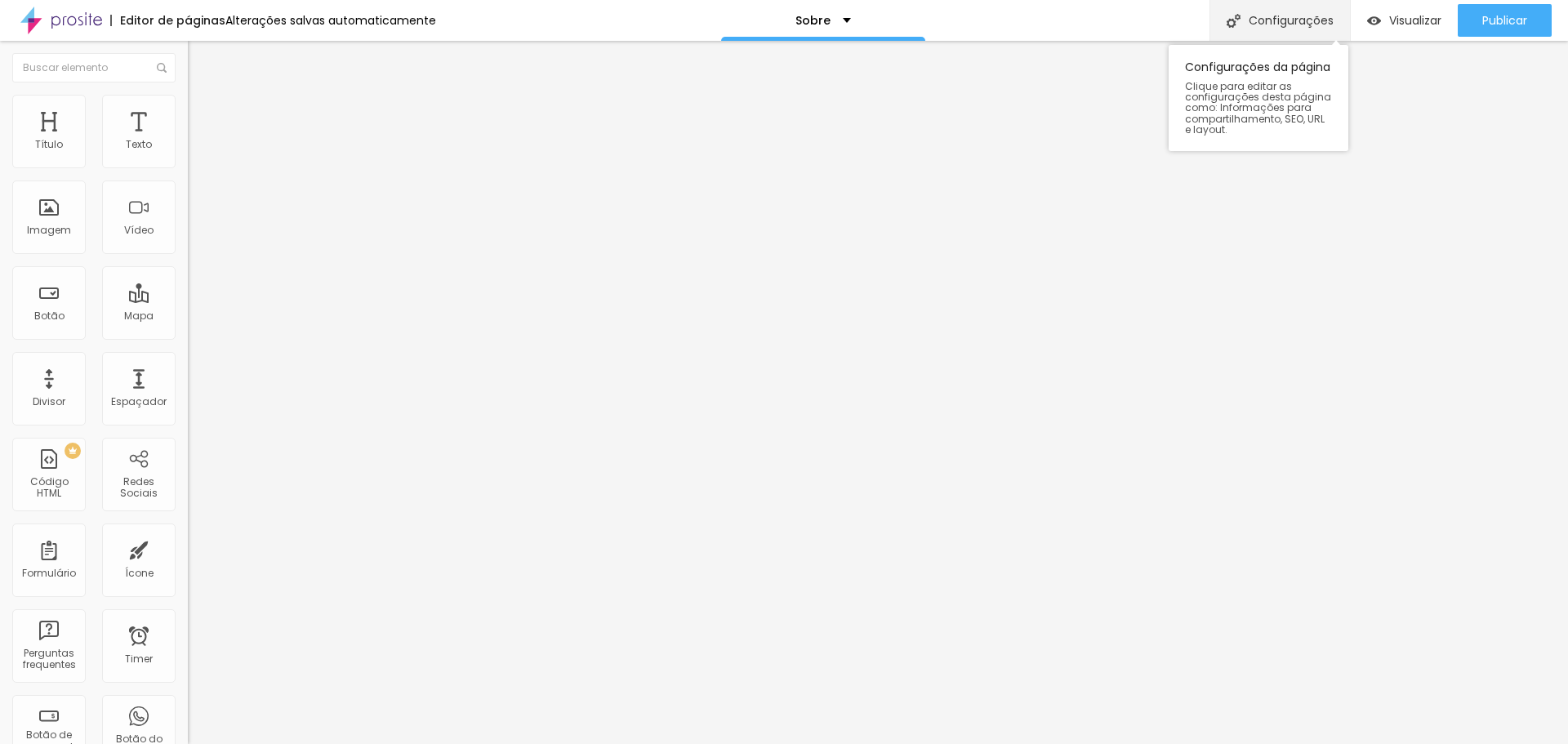
click at [1267, 24] on div "Configurações" at bounding box center [1279, 20] width 140 height 41
type input "Sobrenos"
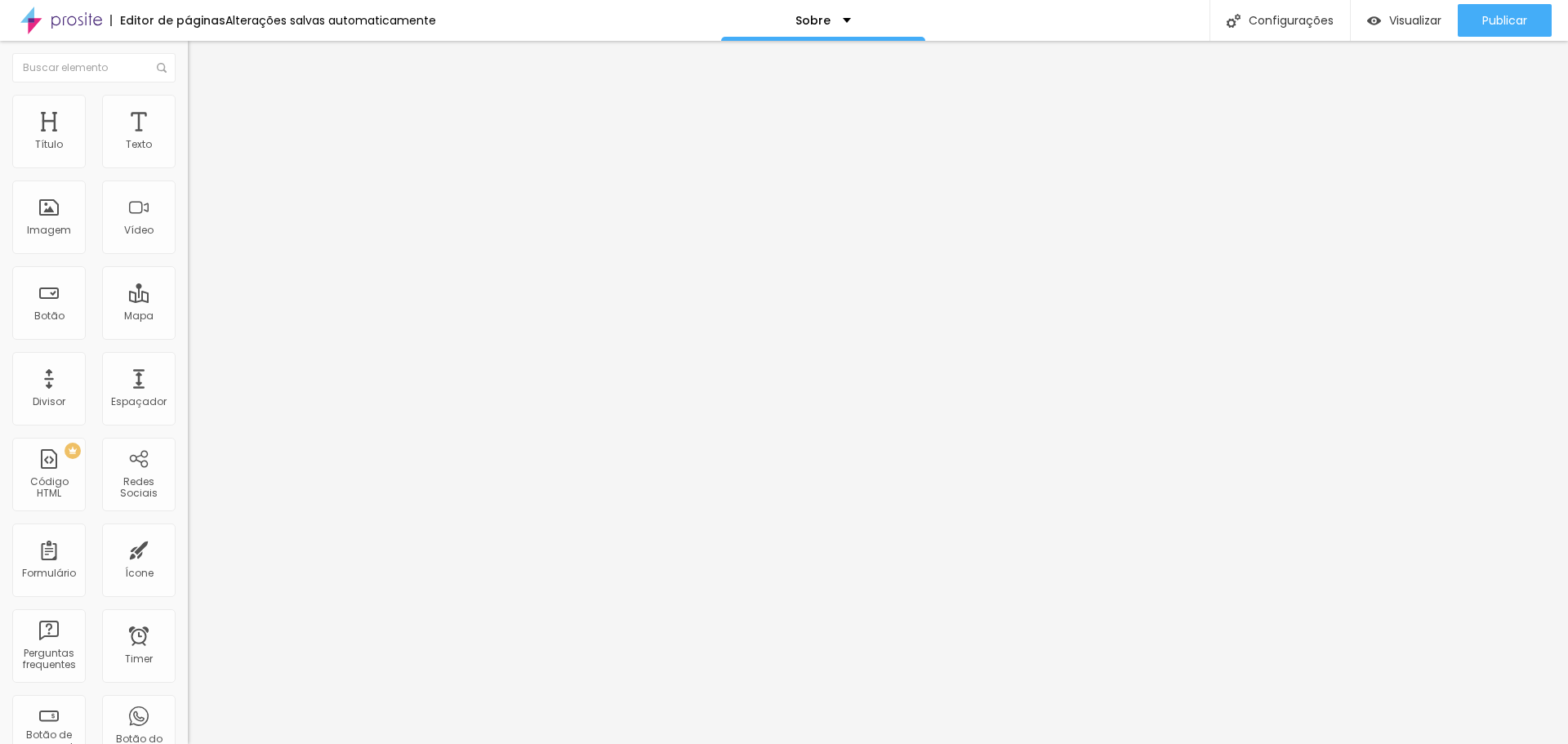
type input "/sobrenos"
type input "Sobre"
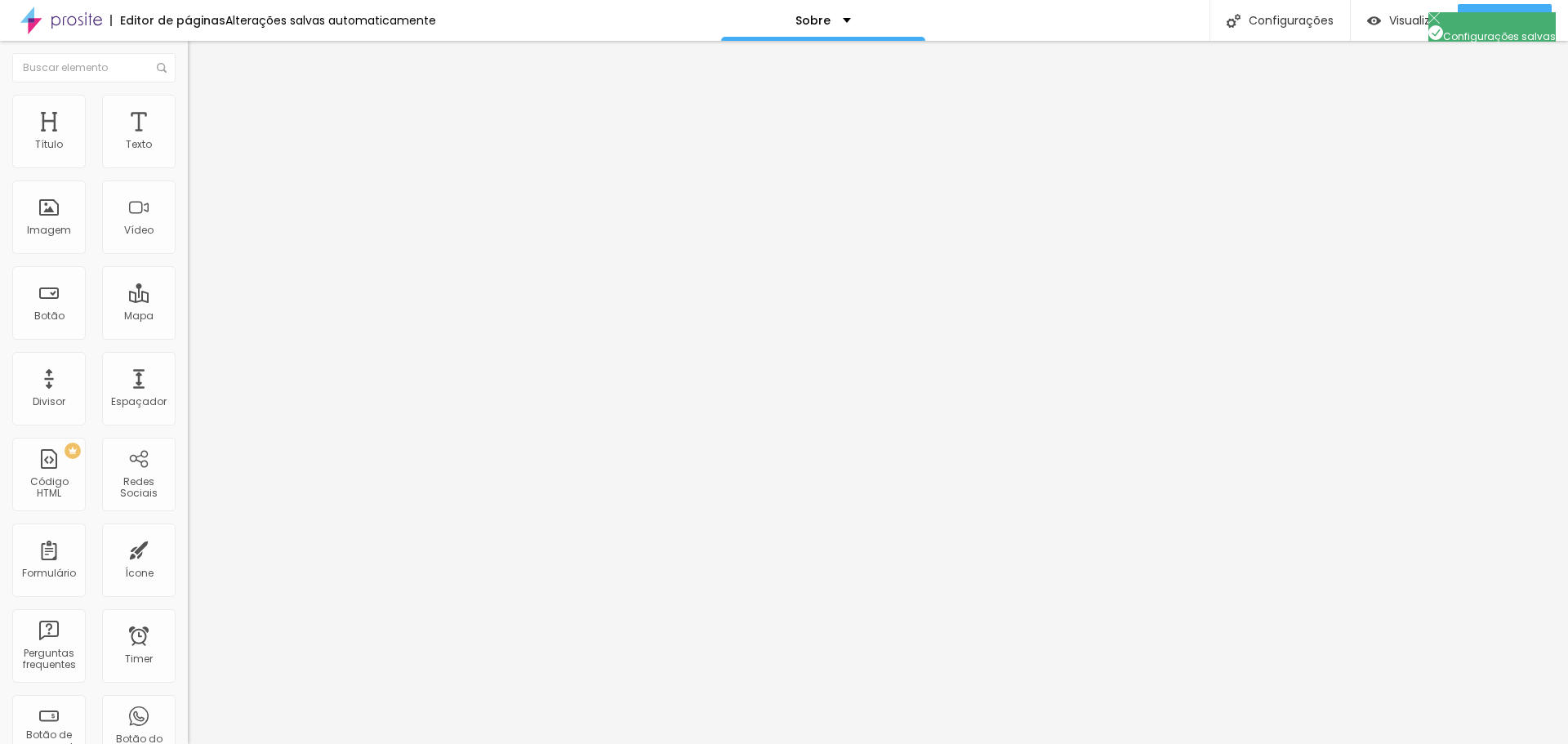
click at [1516, 24] on span "Publicar" at bounding box center [1504, 20] width 45 height 13
click at [59, 19] on img at bounding box center [61, 20] width 82 height 41
